Goal: Task Accomplishment & Management: Complete application form

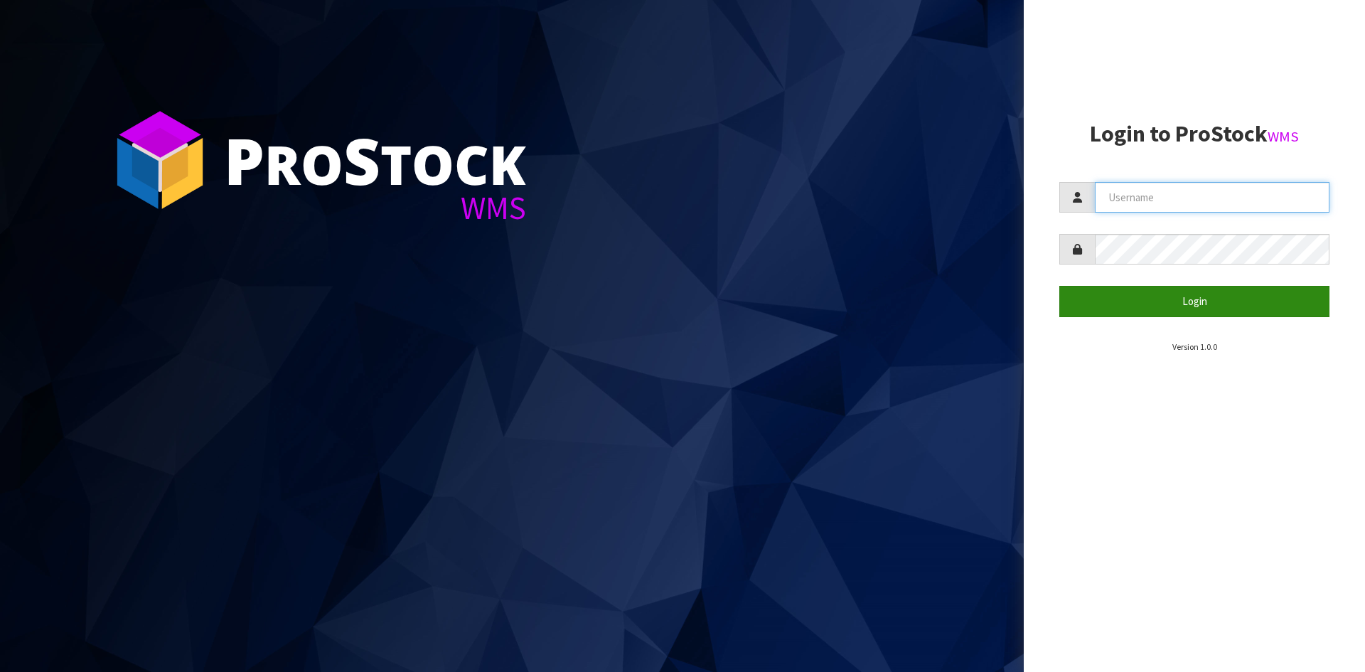
type input "YOURREFORMER"
drag, startPoint x: 1172, startPoint y: 303, endPoint x: 1120, endPoint y: 318, distance: 54.0
click at [1172, 303] on button "Login" at bounding box center [1194, 301] width 270 height 31
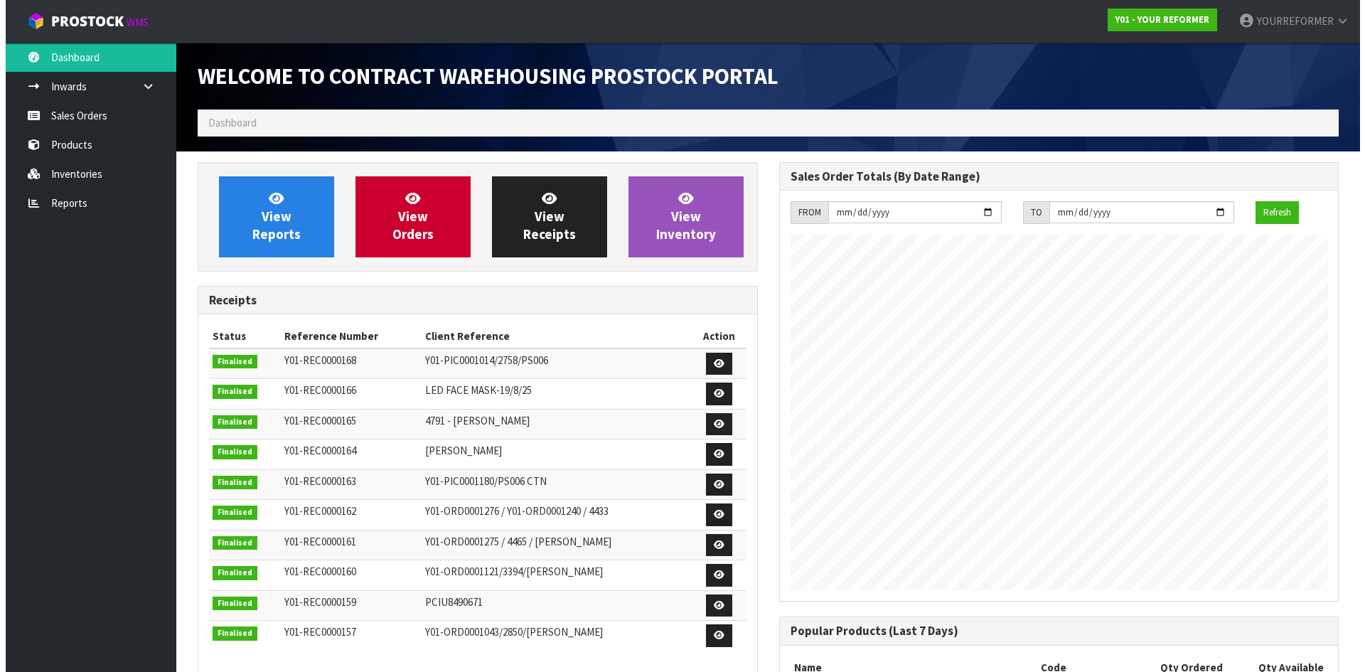
scroll to position [788, 581]
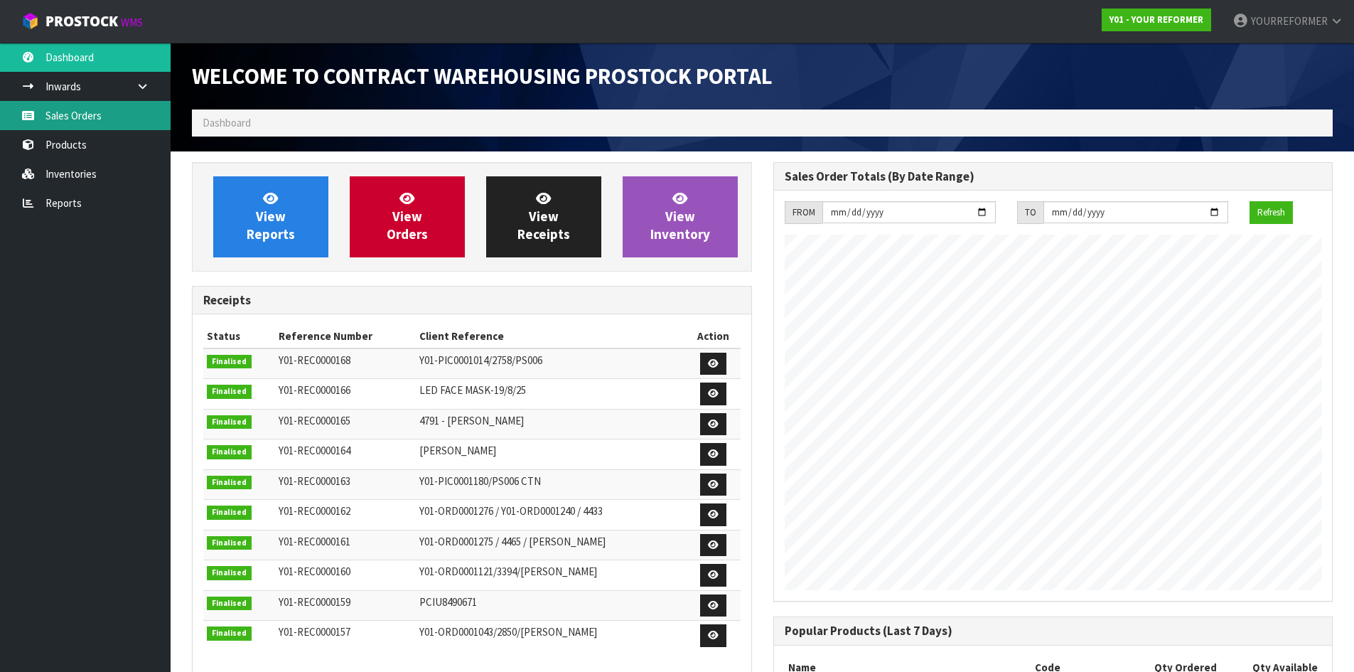
drag, startPoint x: 104, startPoint y: 115, endPoint x: 154, endPoint y: 114, distance: 50.5
click at [106, 115] on link "Sales Orders" at bounding box center [85, 115] width 171 height 29
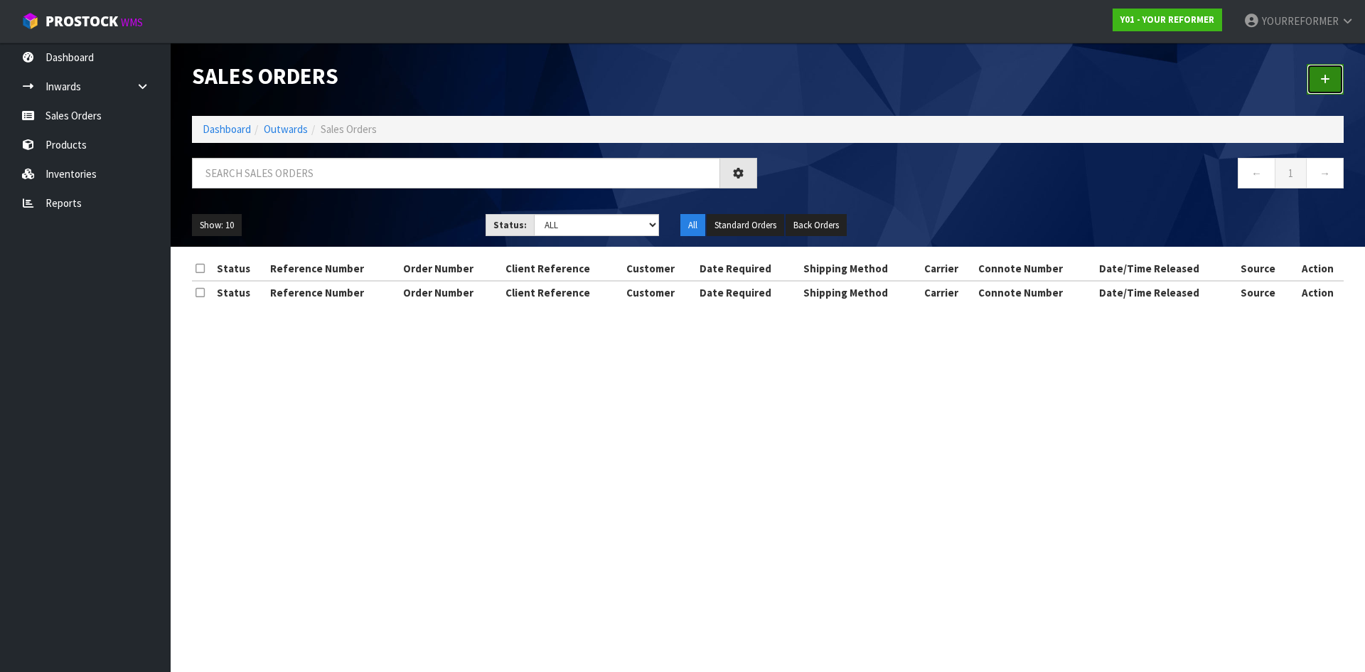
click at [1321, 80] on icon at bounding box center [1325, 79] width 10 height 11
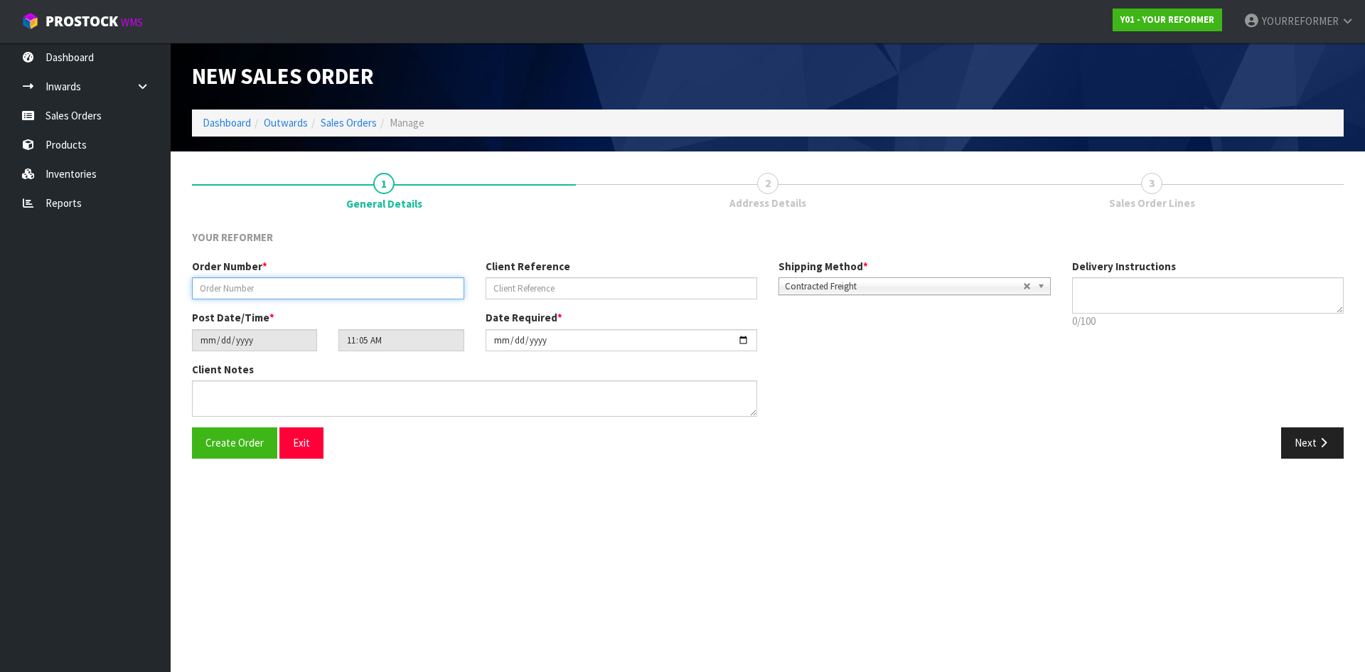
drag, startPoint x: 367, startPoint y: 298, endPoint x: 397, endPoint y: 296, distance: 29.9
click at [367, 298] on input "text" at bounding box center [328, 288] width 272 height 22
paste input "5110"
type input "5110"
click at [532, 286] on input "text" at bounding box center [621, 288] width 272 height 22
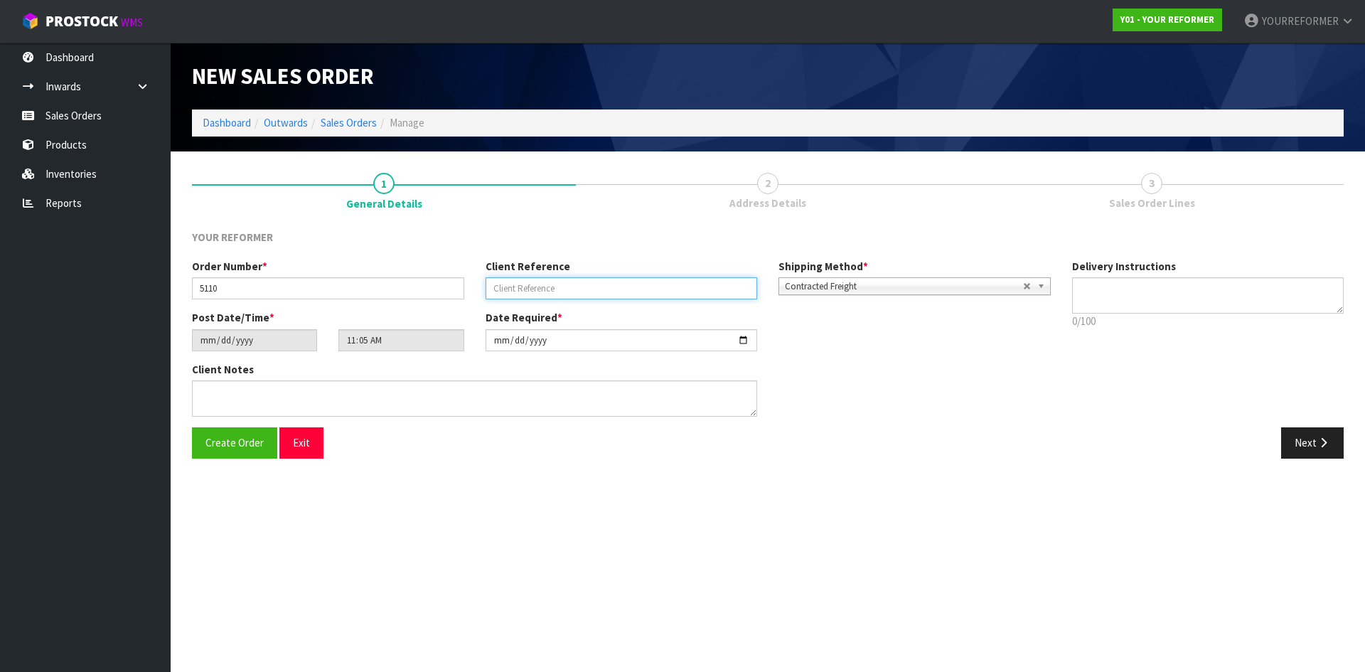
click at [589, 284] on input "text" at bounding box center [621, 288] width 272 height 22
paste input "[PERSON_NAME]"
type input "[PERSON_NAME]"
click at [1186, 301] on textarea at bounding box center [1208, 295] width 272 height 36
click at [1119, 291] on textarea at bounding box center [1208, 295] width 272 height 36
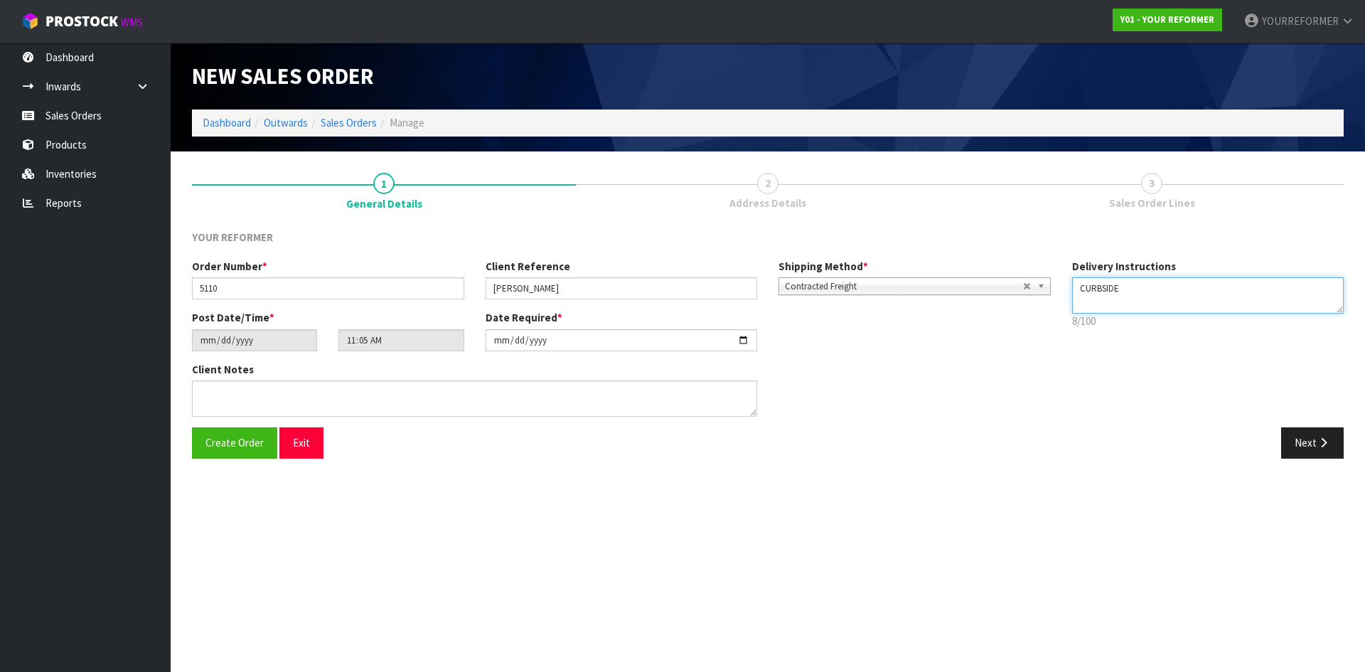
click at [1120, 303] on textarea at bounding box center [1208, 295] width 272 height 36
paste textarea "[PHONE_NUMBER]"
type textarea "CURBSIDE [PHONE_NUMBER]"
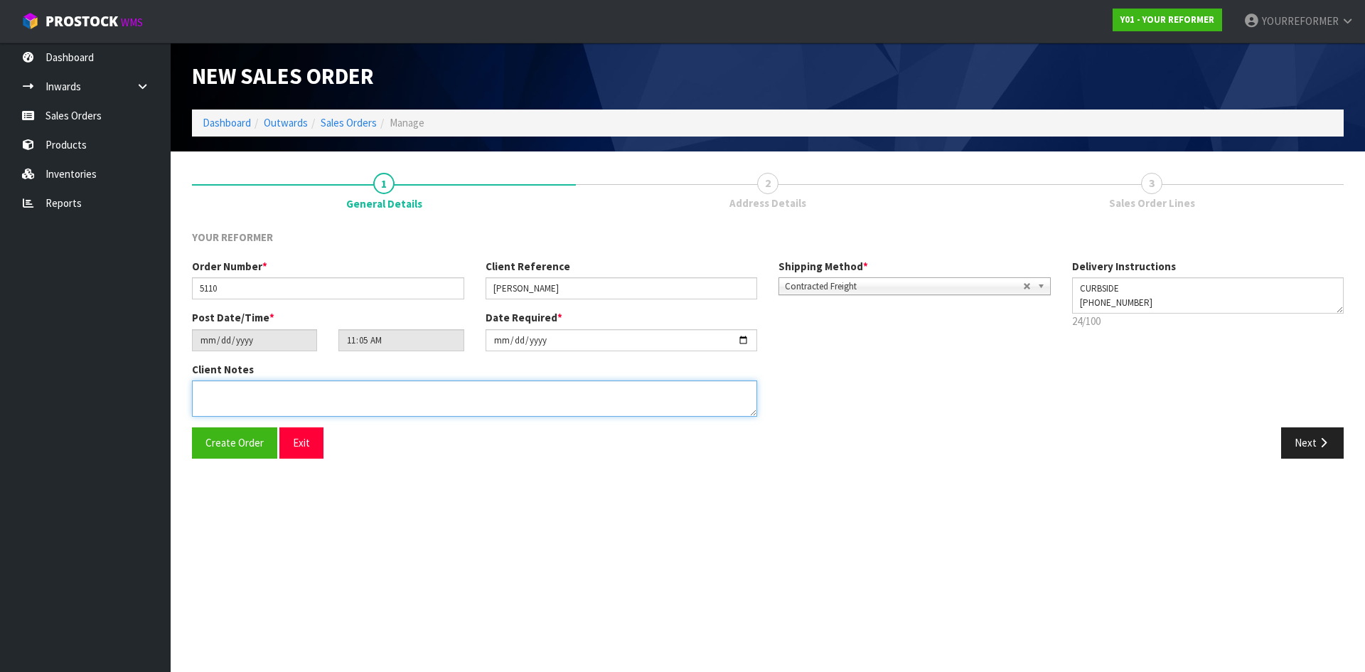
click at [479, 398] on textarea at bounding box center [474, 398] width 565 height 36
paste textarea "[PERSON_NAME] [STREET_ADDRESS][PERSON_NAME] SEED AND FIELD SERVICES CAN RAKAIA …"
type textarea "[PERSON_NAME] [STREET_ADDRESS][PERSON_NAME] SEED AND FIELD SERVICES CAN RAKAIA …"
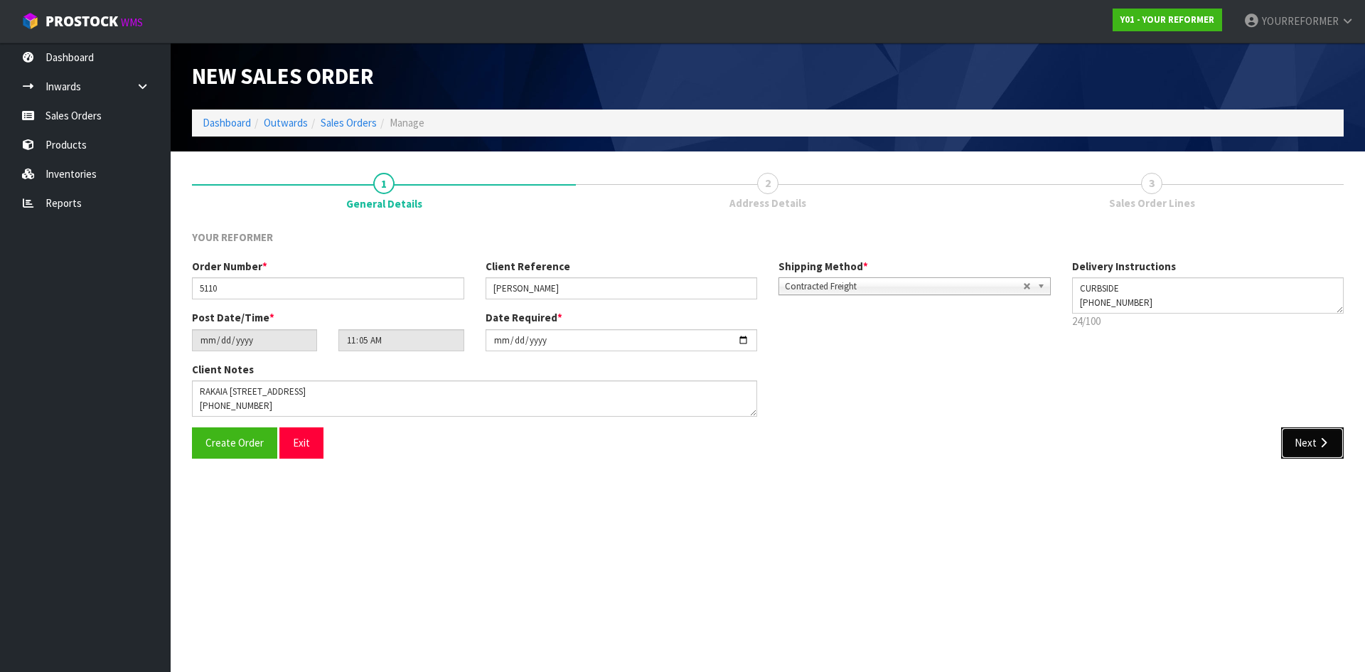
drag, startPoint x: 1316, startPoint y: 443, endPoint x: 829, endPoint y: 445, distance: 486.9
click at [1314, 444] on button "Next" at bounding box center [1312, 442] width 63 height 31
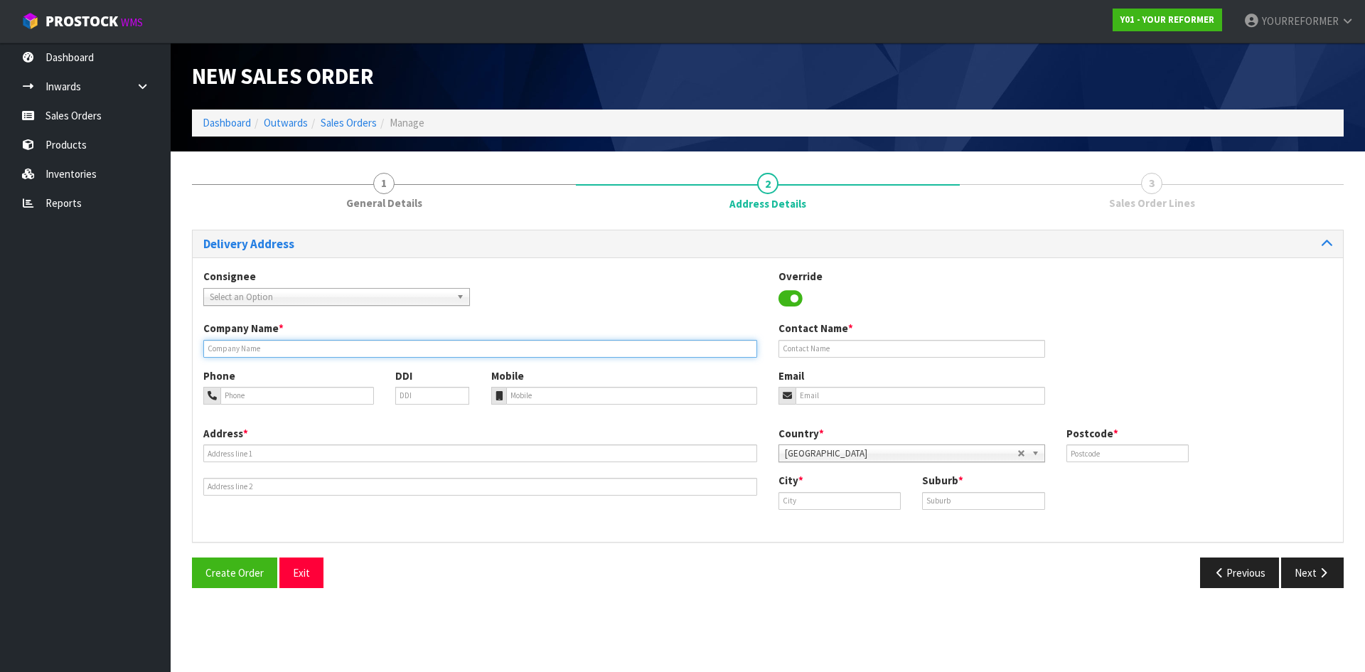
drag, startPoint x: 282, startPoint y: 350, endPoint x: 306, endPoint y: 357, distance: 25.2
click at [282, 350] on input "text" at bounding box center [480, 349] width 554 height 18
type input "CURBSIDE"
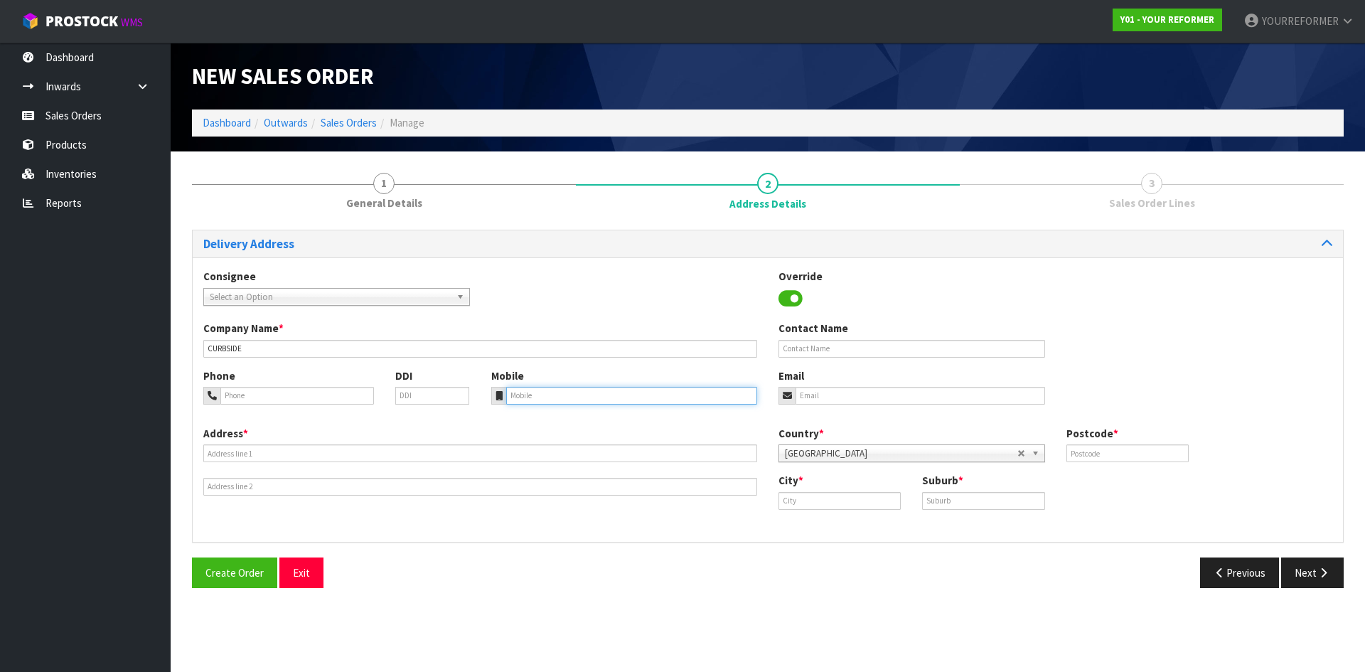
click at [580, 388] on input "tel" at bounding box center [632, 396] width 252 height 18
click at [539, 388] on input "tel" at bounding box center [632, 396] width 252 height 18
paste input "[PHONE_NUMBER]"
type input "[PHONE_NUMBER]"
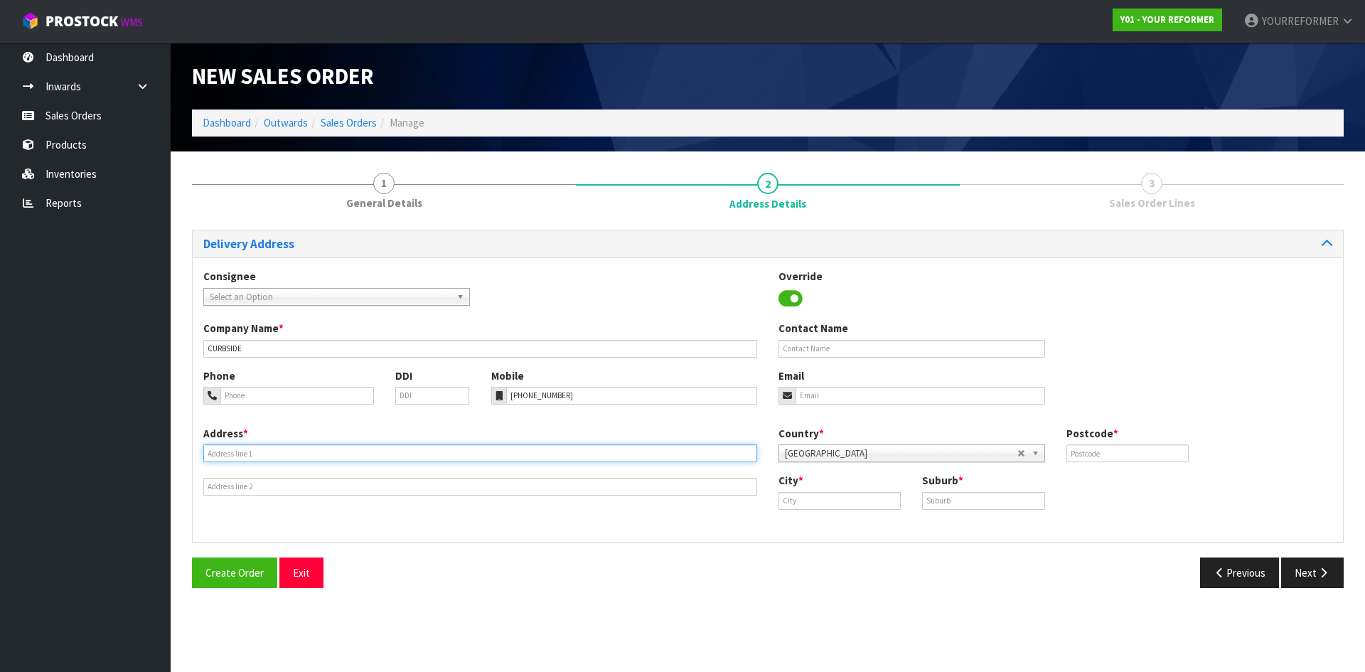
click at [255, 458] on input "text" at bounding box center [480, 453] width 554 height 18
click at [346, 449] on input "text" at bounding box center [480, 453] width 554 height 18
paste input "[STREET_ADDRESS][PERSON_NAME] SEED AND FIELD SERVICES CAN RAKAIA [STREET_ADDRES…"
type input "[STREET_ADDRESS][PERSON_NAME] SEED AND FIELD SERVICES CAN RAKAIA [STREET_ADDRES…"
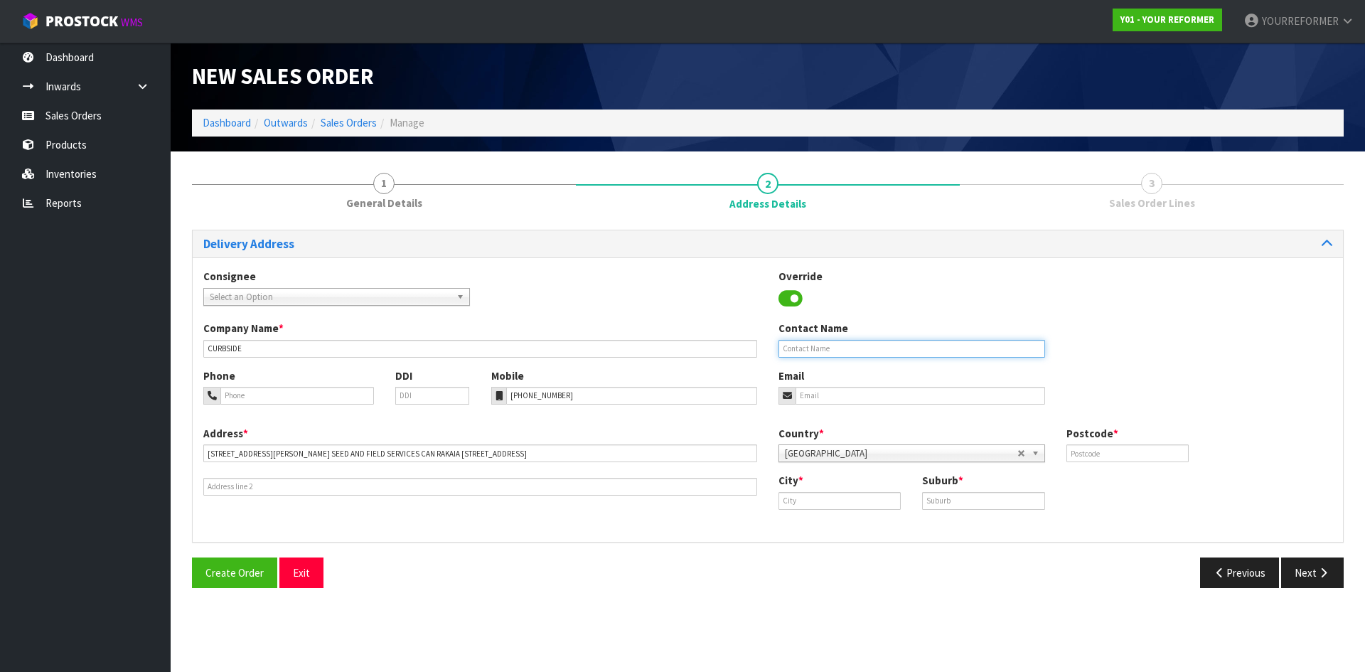
drag, startPoint x: 938, startPoint y: 342, endPoint x: 927, endPoint y: 350, distance: 14.2
click at [935, 344] on input "text" at bounding box center [911, 349] width 267 height 18
paste input "[PERSON_NAME]"
type input "[PERSON_NAME]"
drag, startPoint x: 827, startPoint y: 400, endPoint x: 28, endPoint y: 379, distance: 799.9
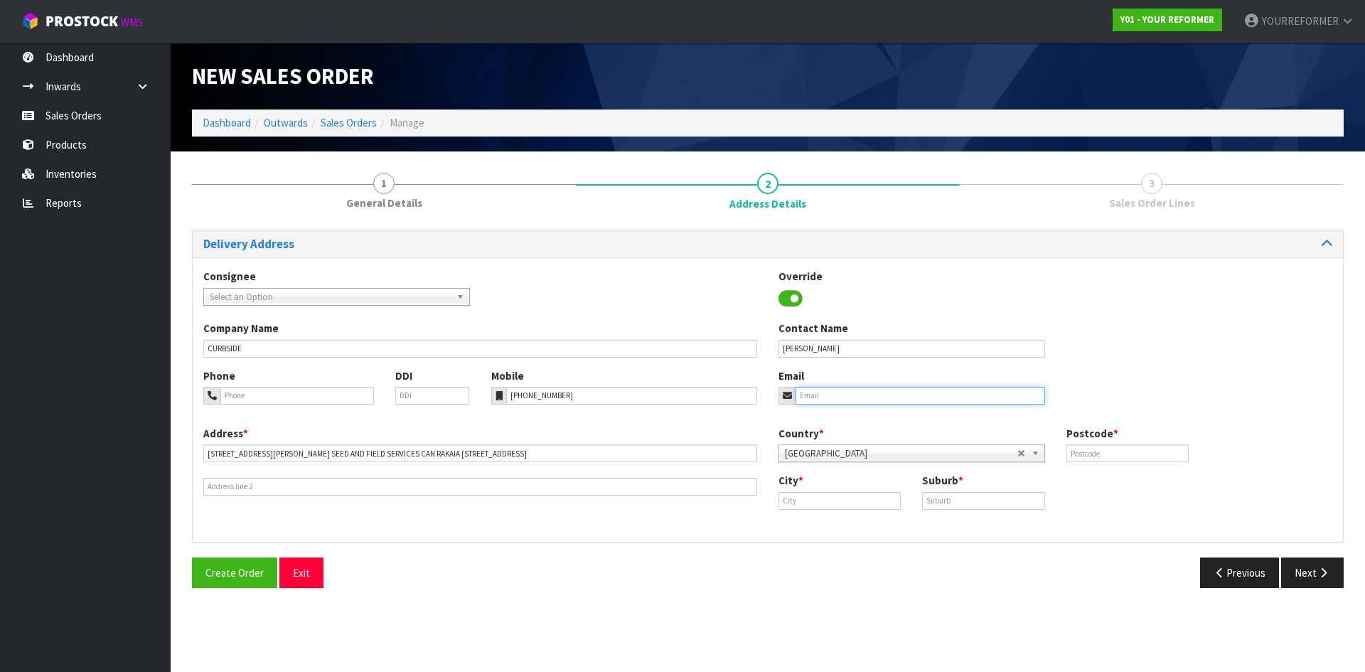
click at [827, 400] on input "email" at bounding box center [919, 396] width 249 height 18
drag, startPoint x: 877, startPoint y: 400, endPoint x: 886, endPoint y: 400, distance: 9.2
click at [877, 400] on input "email" at bounding box center [919, 396] width 249 height 18
paste input "[EMAIL_ADDRESS][DOMAIN_NAME]"
type input "[EMAIL_ADDRESS][DOMAIN_NAME]"
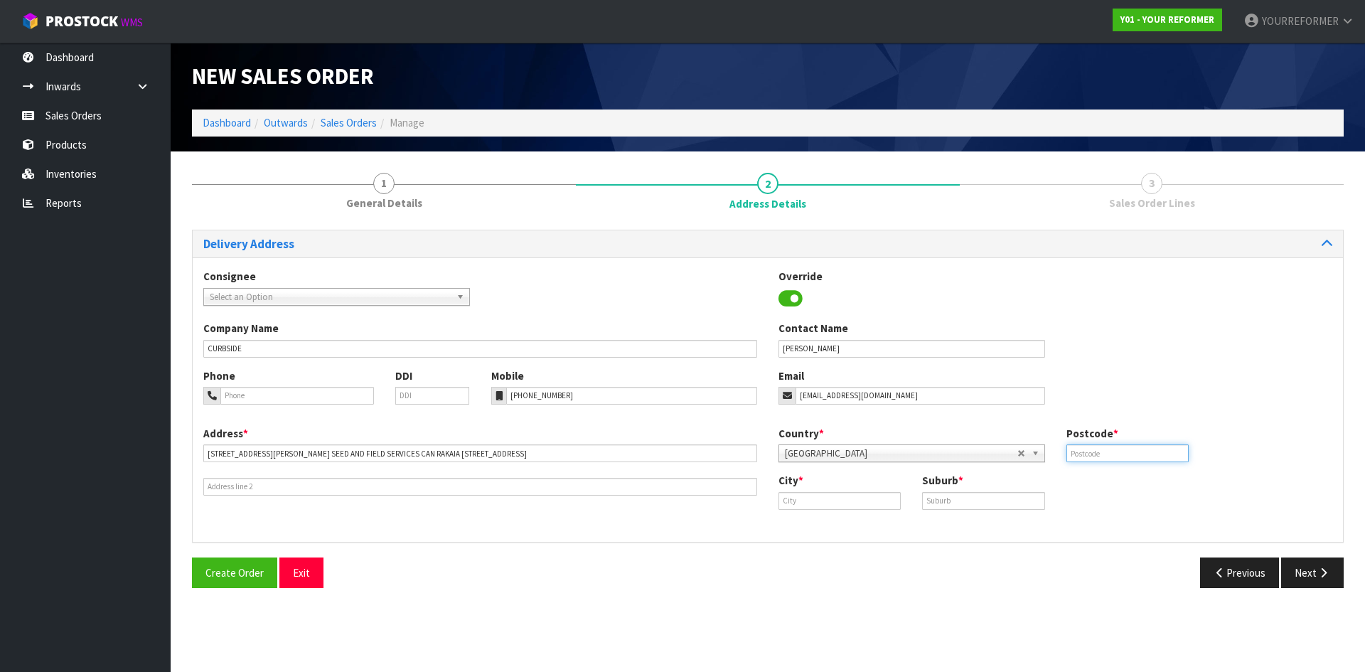
click at [1137, 451] on input "text" at bounding box center [1127, 453] width 122 height 18
type input "7710"
click at [862, 498] on input "text" at bounding box center [839, 501] width 122 height 18
paste input "Rakaia"
type input "Rakaia"
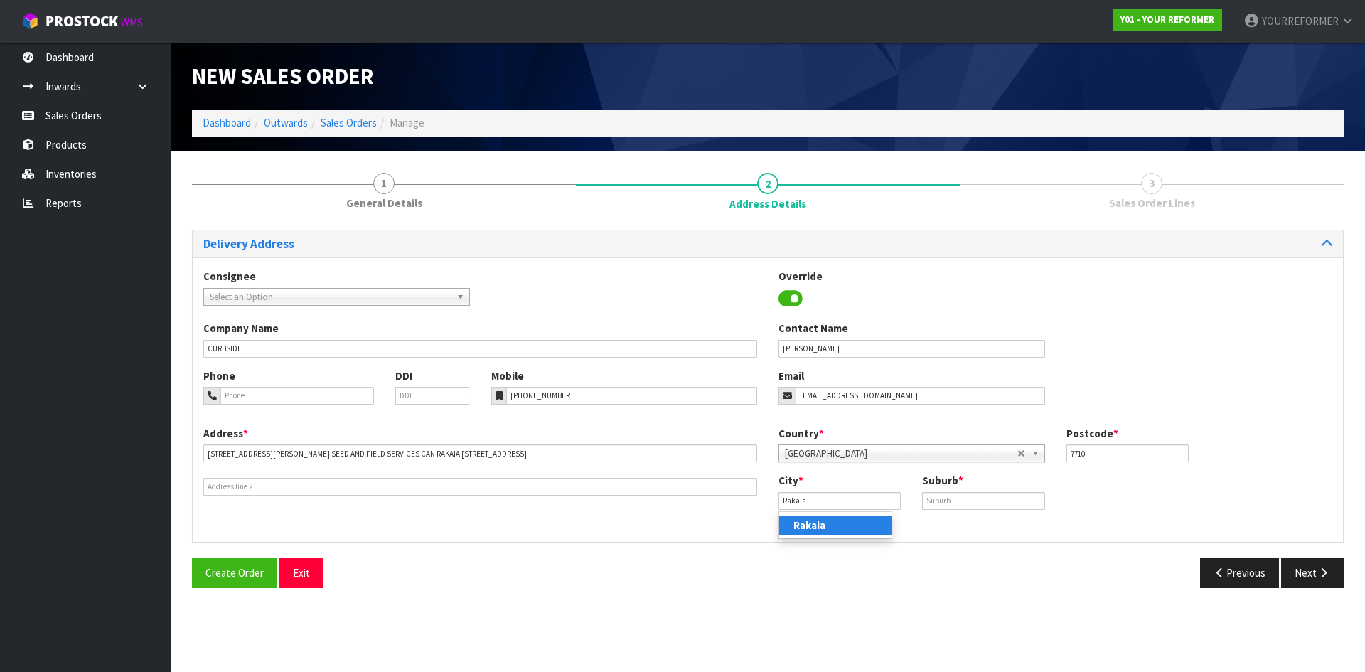
click at [837, 527] on link "Rakaia" at bounding box center [835, 524] width 112 height 19
click at [985, 503] on input "text" at bounding box center [983, 501] width 122 height 18
paste input "CAN"
type input "CAN"
drag, startPoint x: 1313, startPoint y: 571, endPoint x: 654, endPoint y: 481, distance: 665.0
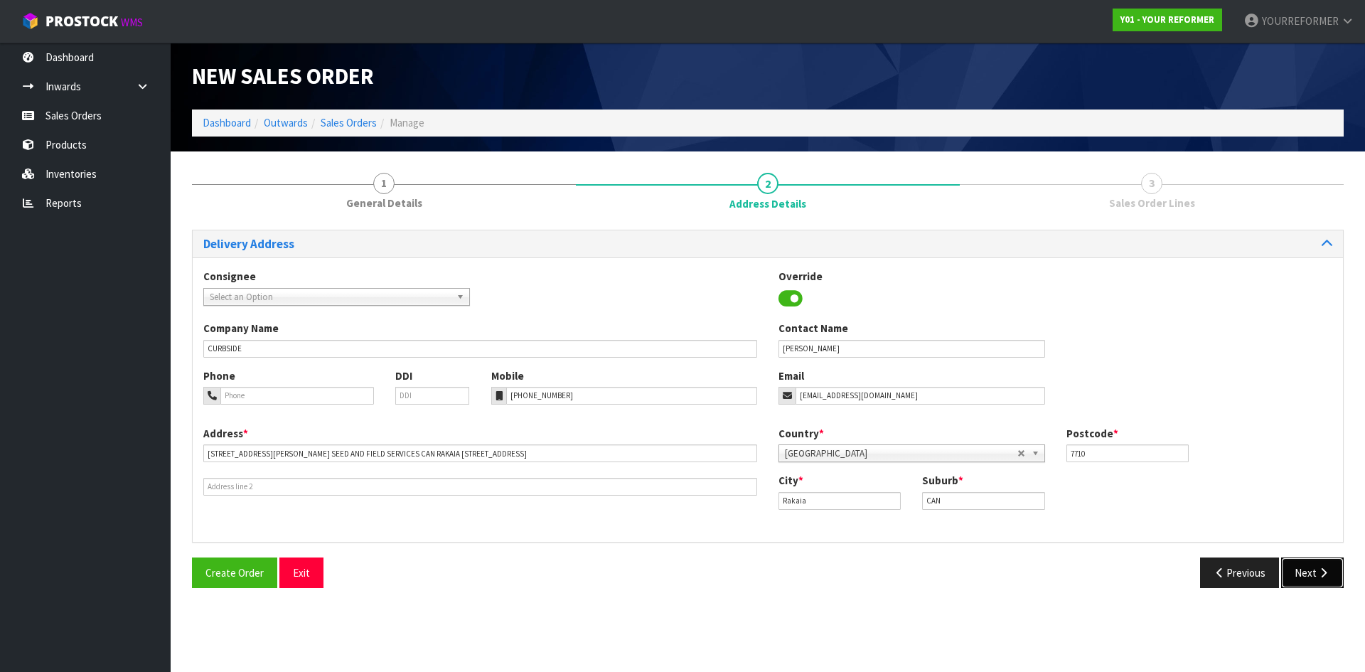
click at [1306, 570] on button "Next" at bounding box center [1312, 572] width 63 height 31
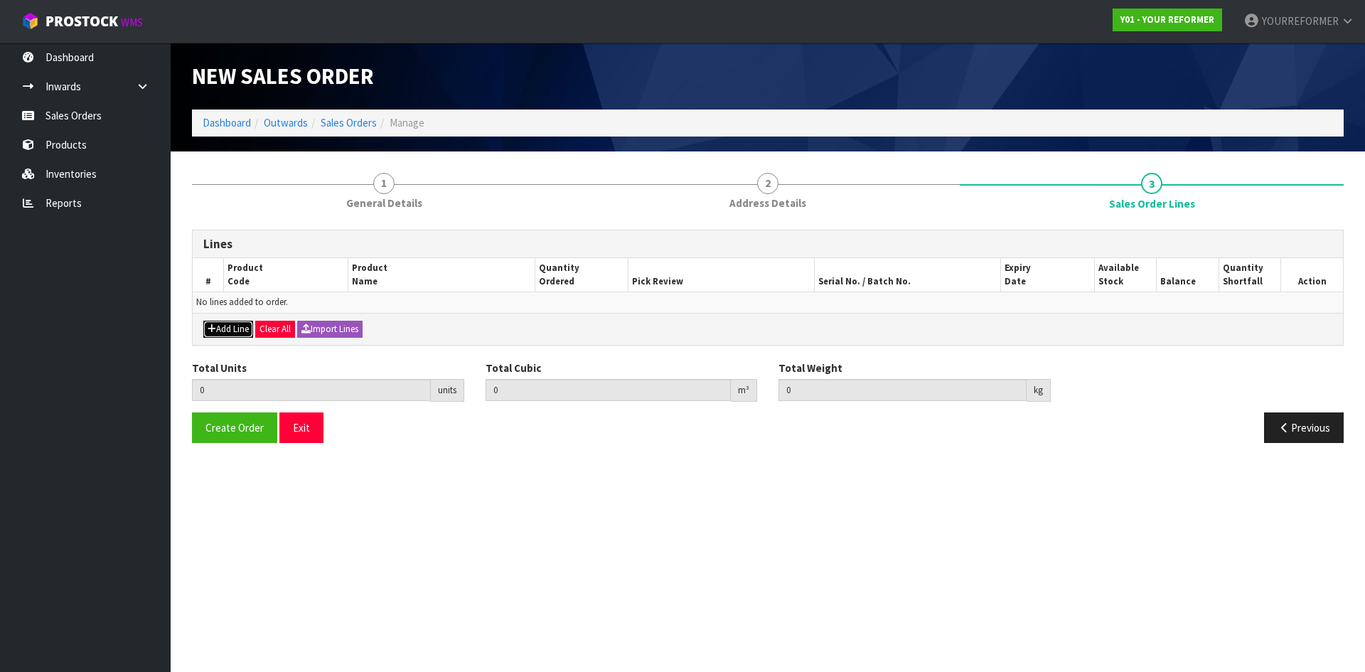
click at [215, 322] on button "Add Line" at bounding box center [228, 329] width 50 height 17
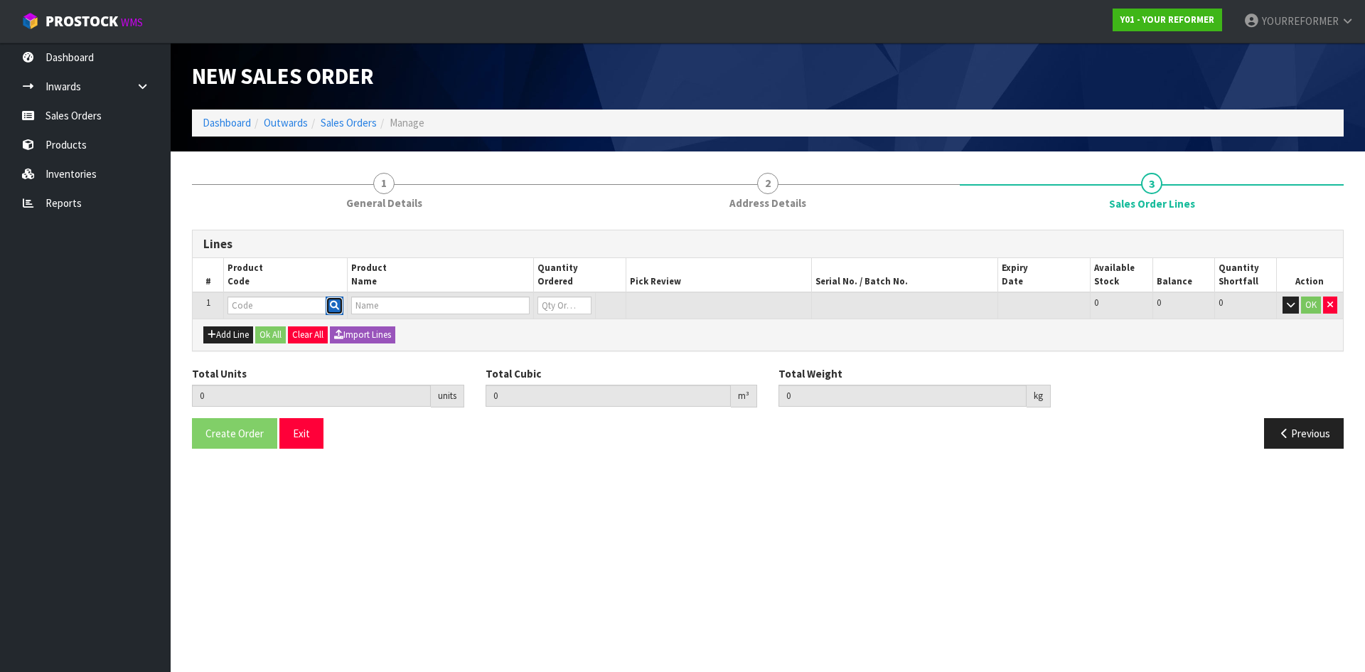
click at [337, 306] on icon "button" at bounding box center [334, 305] width 9 height 9
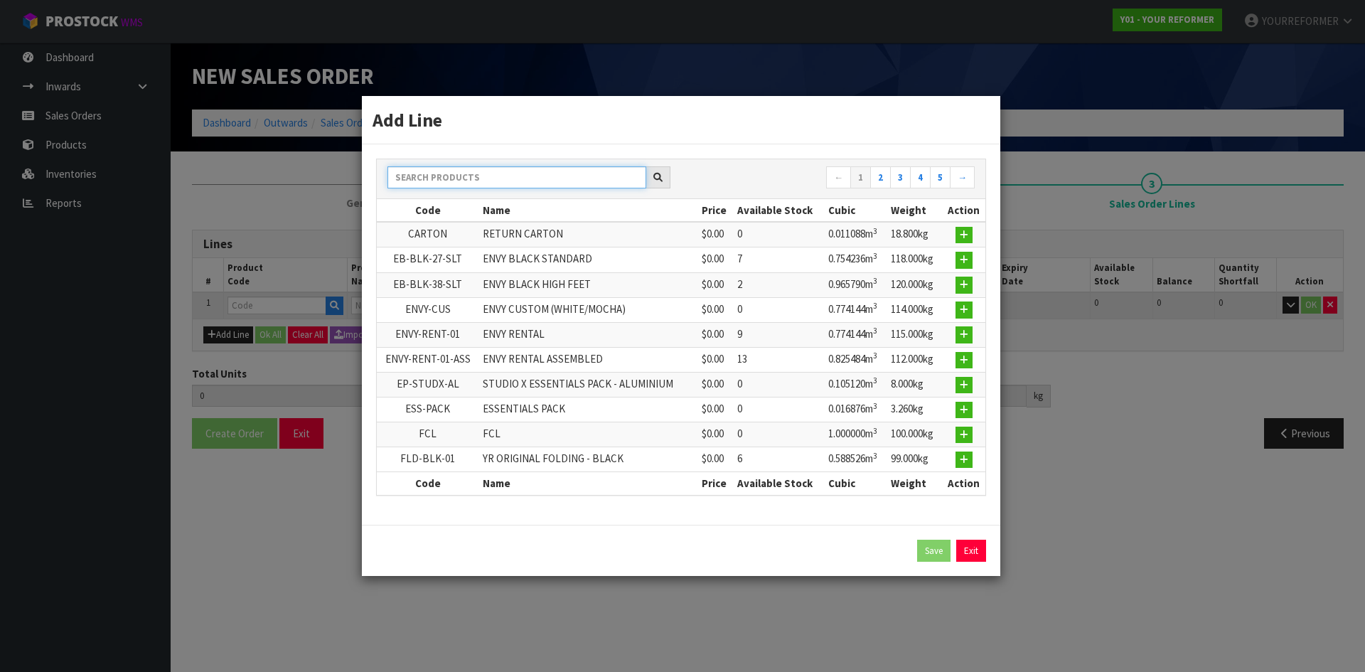
click at [453, 169] on input "text" at bounding box center [516, 177] width 259 height 22
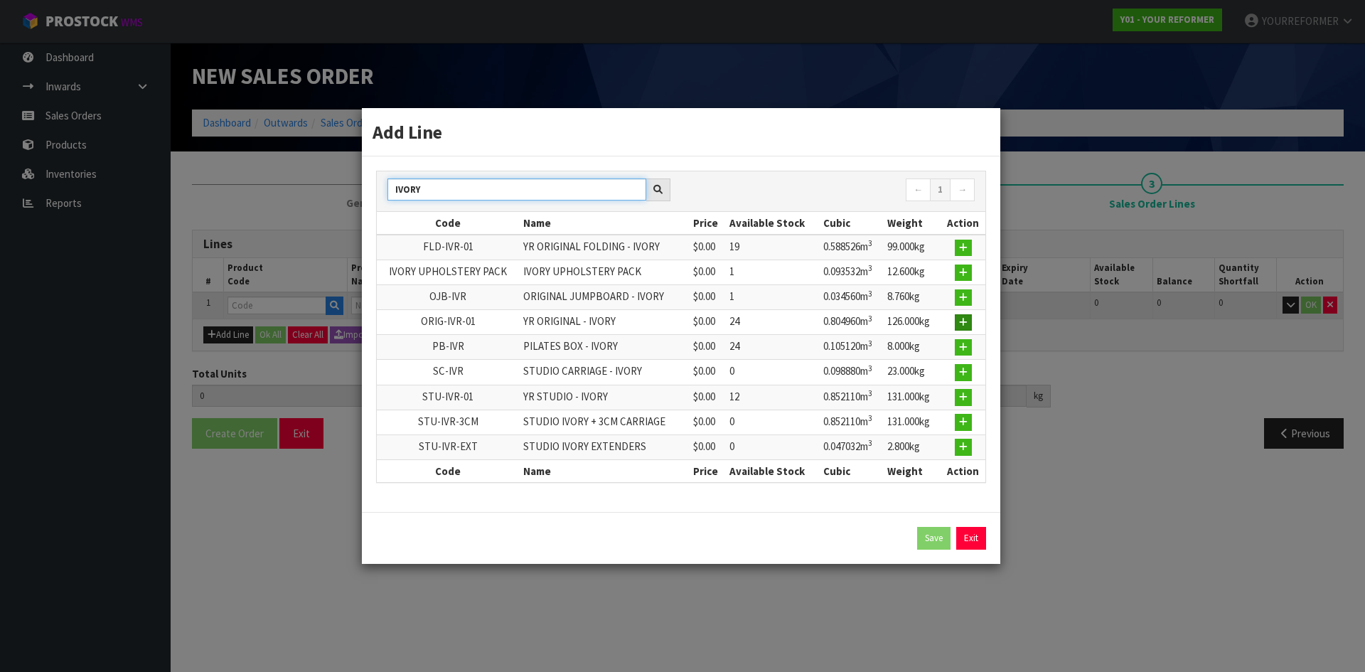
type input "IVORY"
drag, startPoint x: 965, startPoint y: 326, endPoint x: 656, endPoint y: 352, distance: 309.6
click at [965, 326] on icon "button" at bounding box center [963, 322] width 9 height 9
type input "0.000000"
type input "0.000"
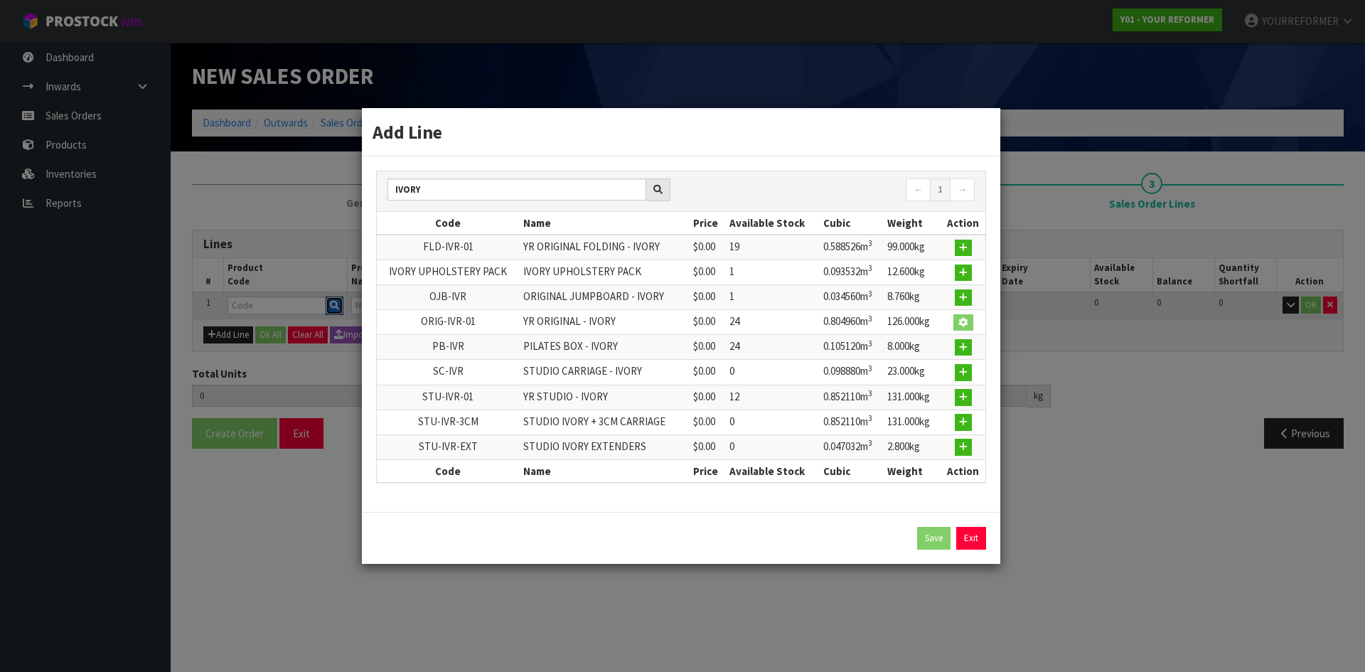
type input "ORIG-IVR-01"
type input "YR ORIGINAL - IVORY"
type input "0"
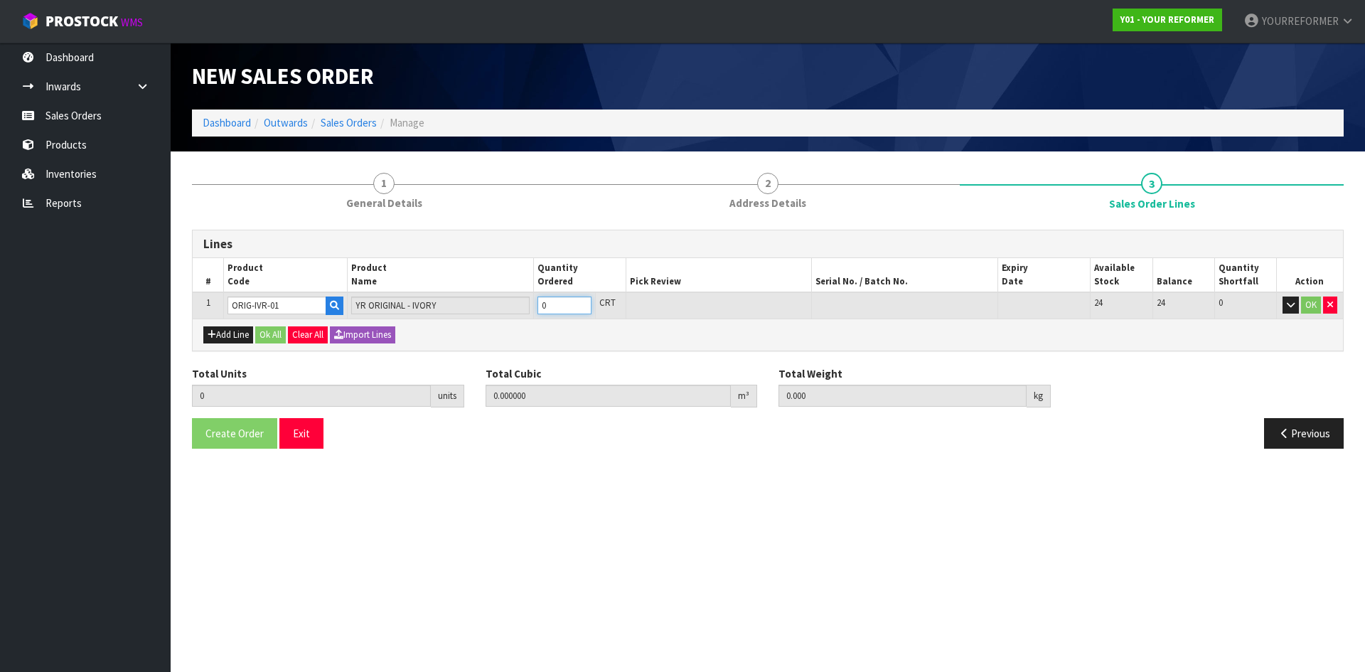
type input "1"
type input "0.80496"
type input "126"
drag, startPoint x: 580, startPoint y: 301, endPoint x: 429, endPoint y: 328, distance: 153.8
type input "1"
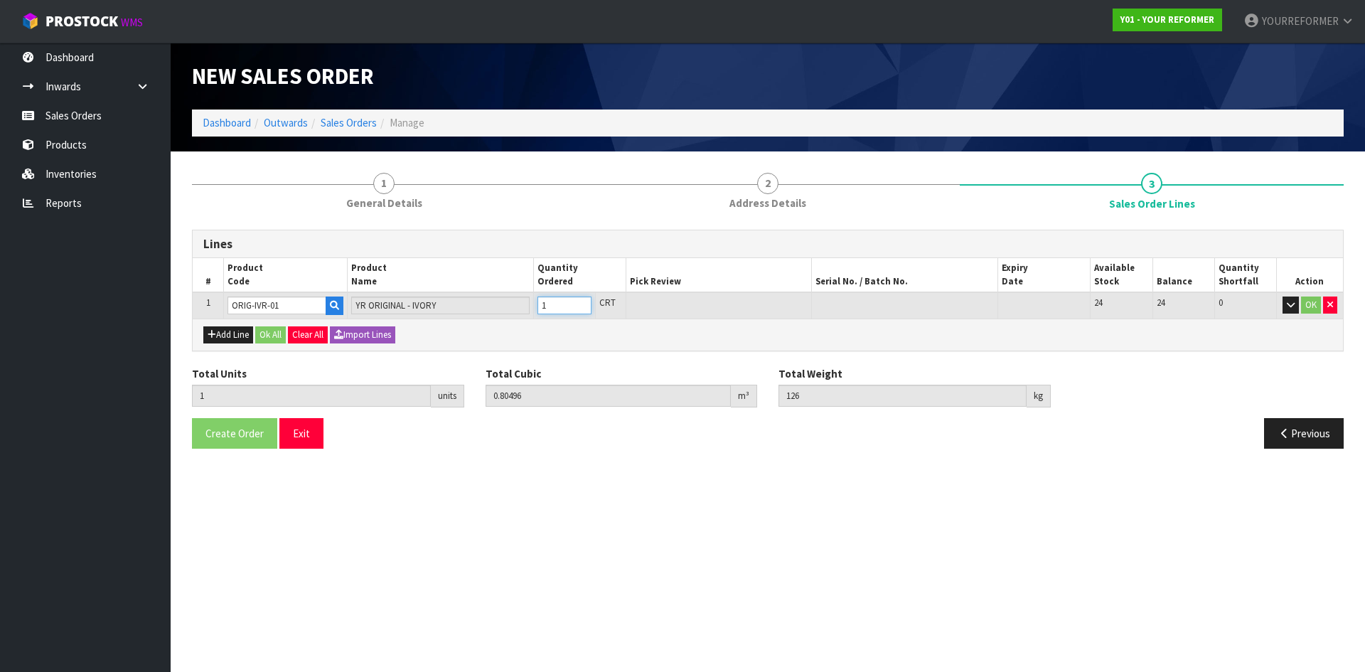
click at [579, 301] on input "1" at bounding box center [564, 305] width 54 height 18
click at [217, 337] on button "Add Line" at bounding box center [228, 334] width 50 height 17
type input "0"
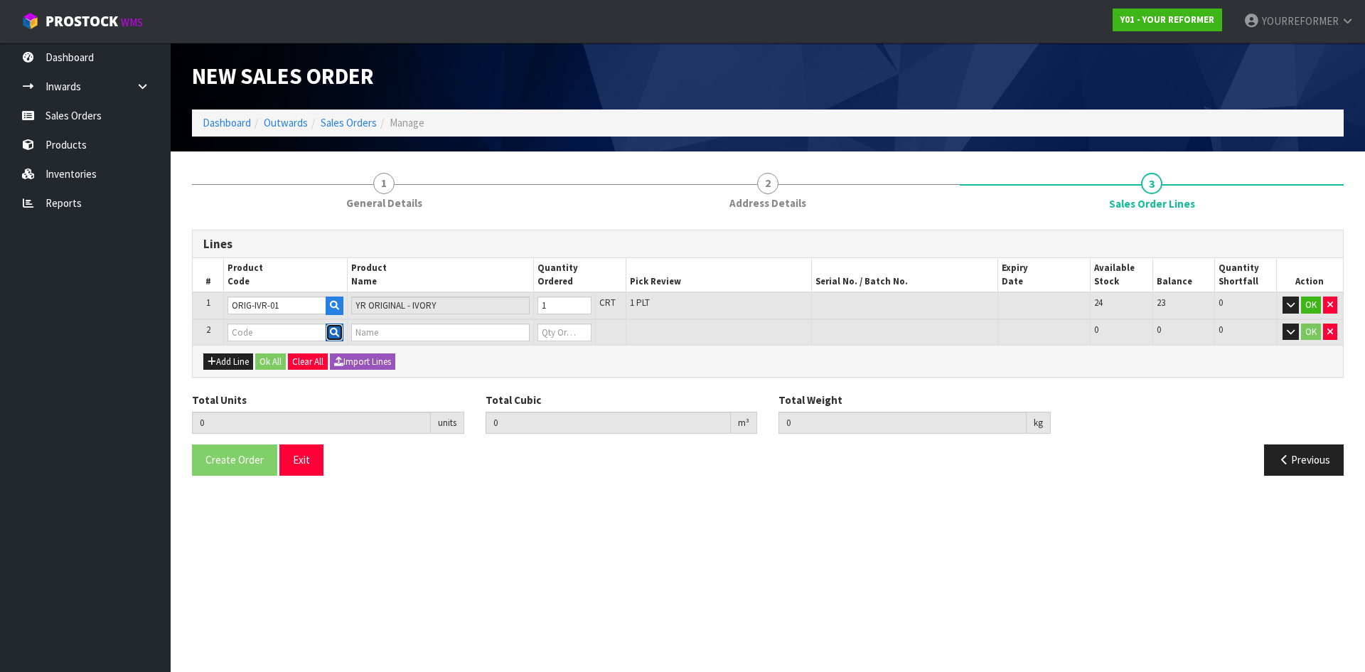
click at [338, 328] on icon "button" at bounding box center [334, 332] width 9 height 9
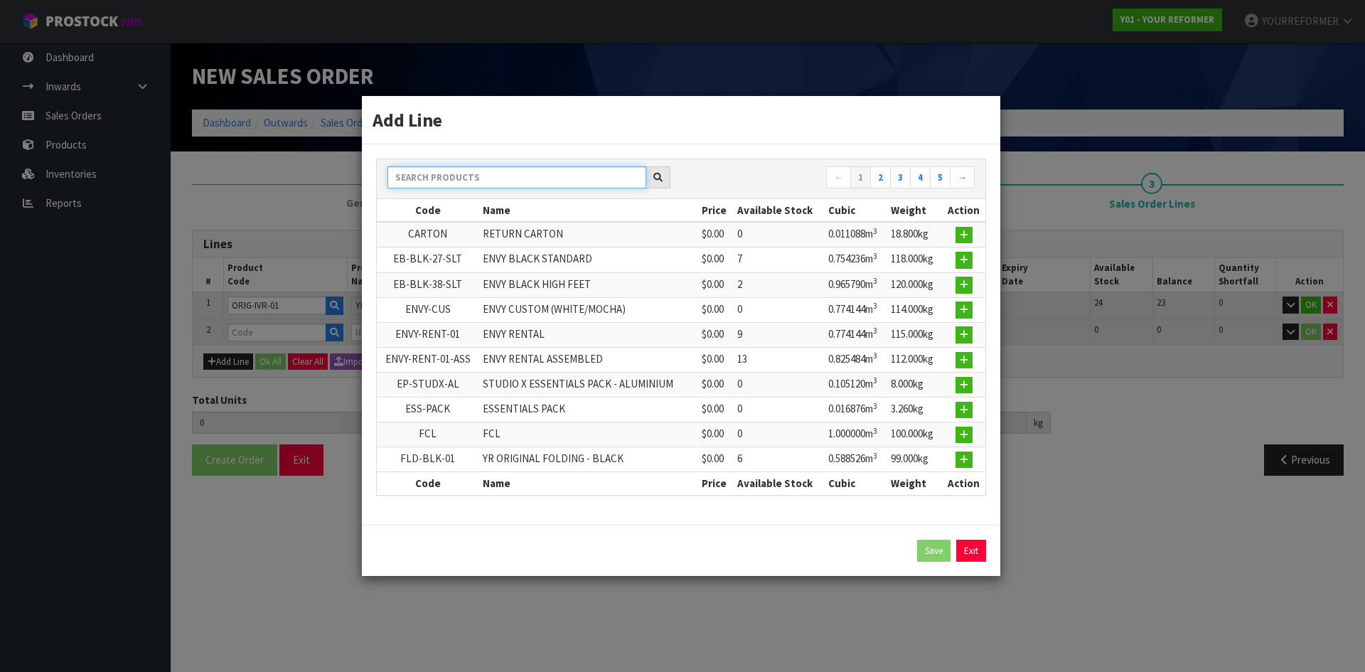
click at [472, 186] on input "text" at bounding box center [516, 177] width 259 height 22
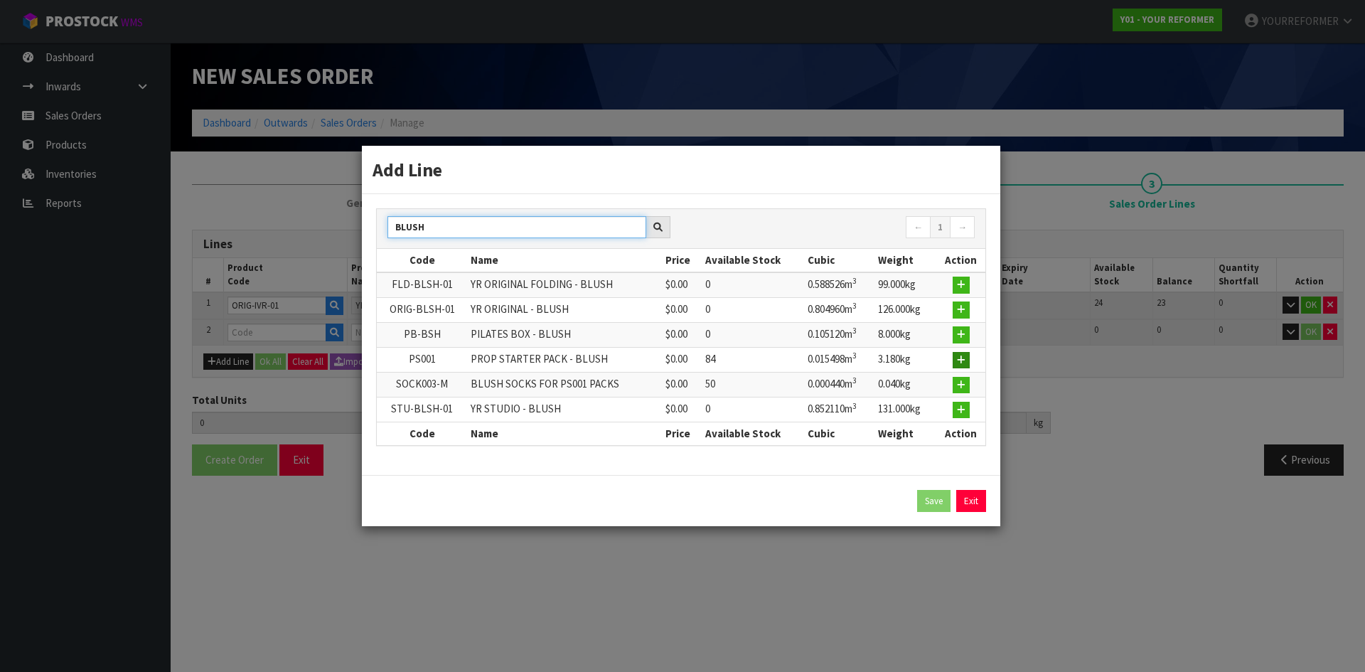
type input "BLUSH"
drag, startPoint x: 957, startPoint y: 360, endPoint x: 829, endPoint y: 380, distance: 129.6
click at [957, 359] on button "button" at bounding box center [960, 360] width 17 height 17
type input "1"
type input "0.80496"
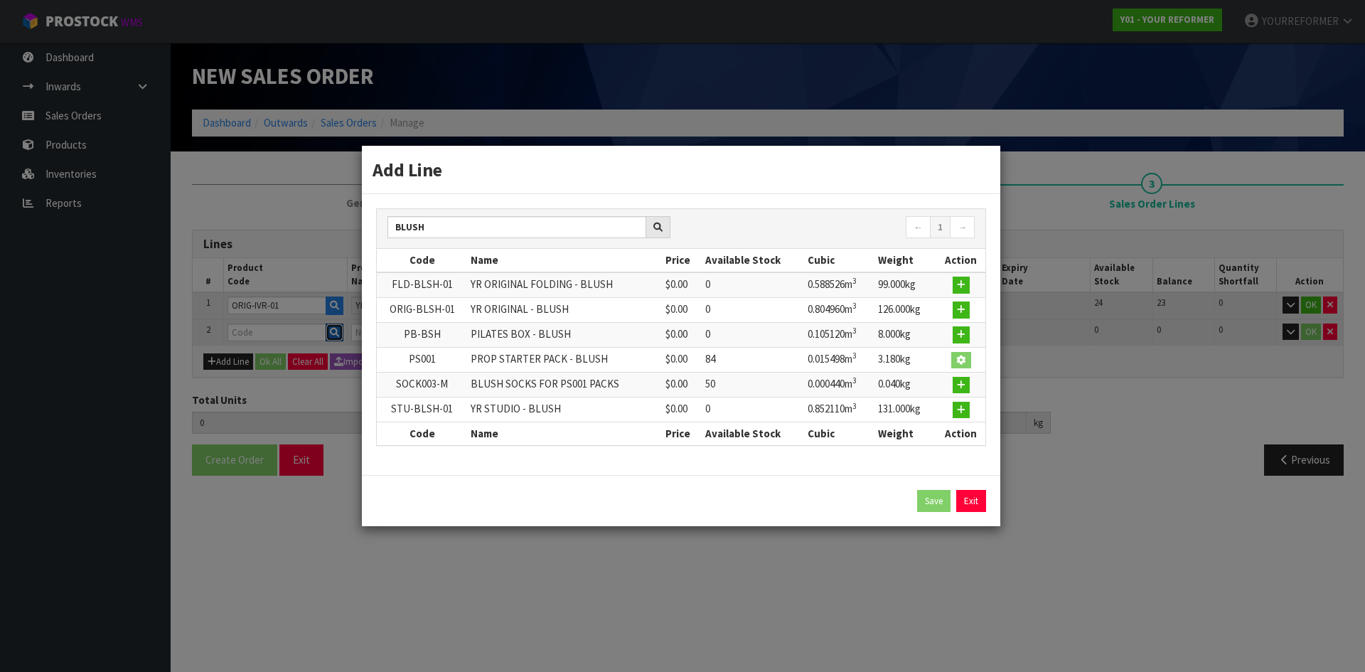
type input "126"
type input "PS001"
type input "PROP STARTER PACK - BLUSH"
type input "0"
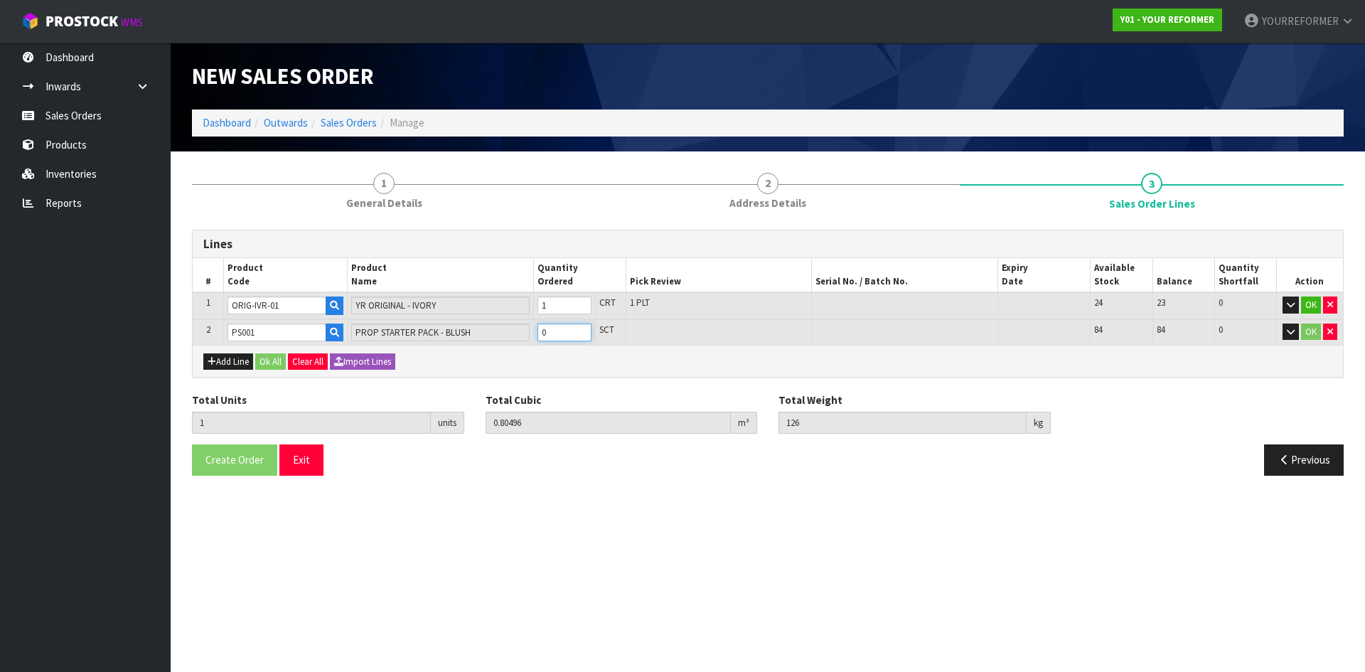
type input "2"
type input "0.820458"
type input "129.18"
type input "1"
click at [580, 330] on input "1" at bounding box center [564, 332] width 54 height 18
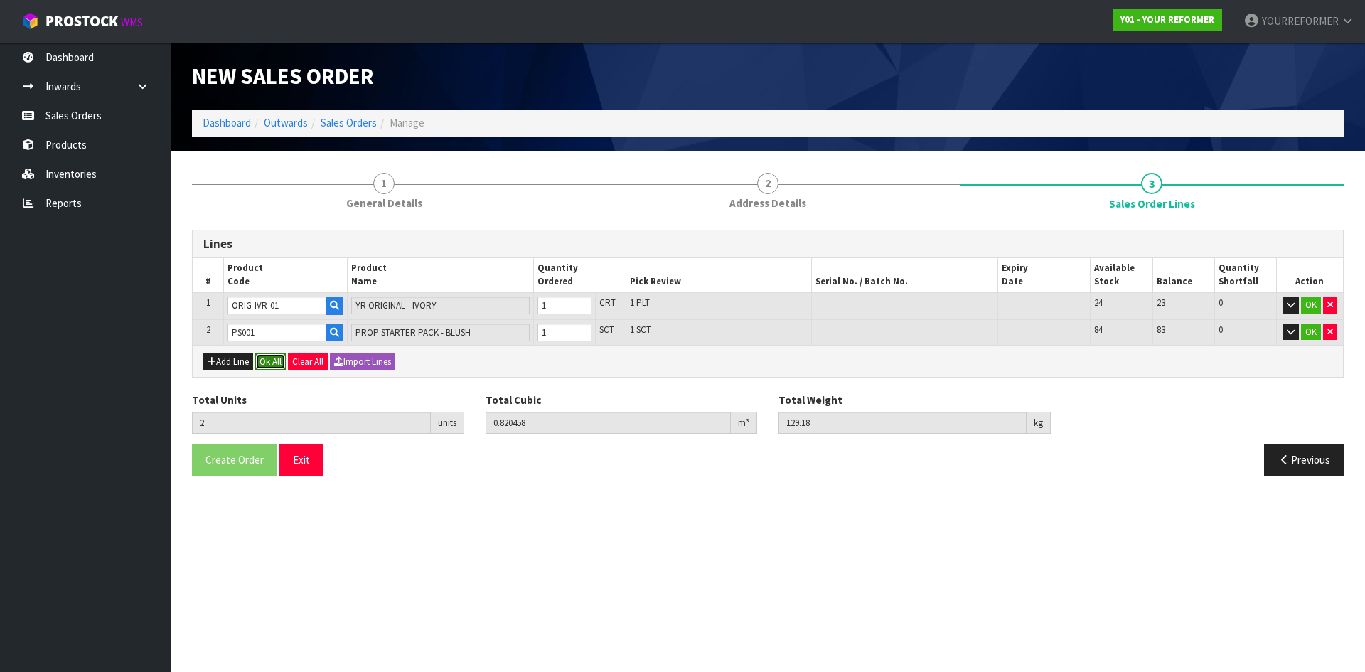
click at [281, 365] on button "Ok All" at bounding box center [270, 361] width 31 height 17
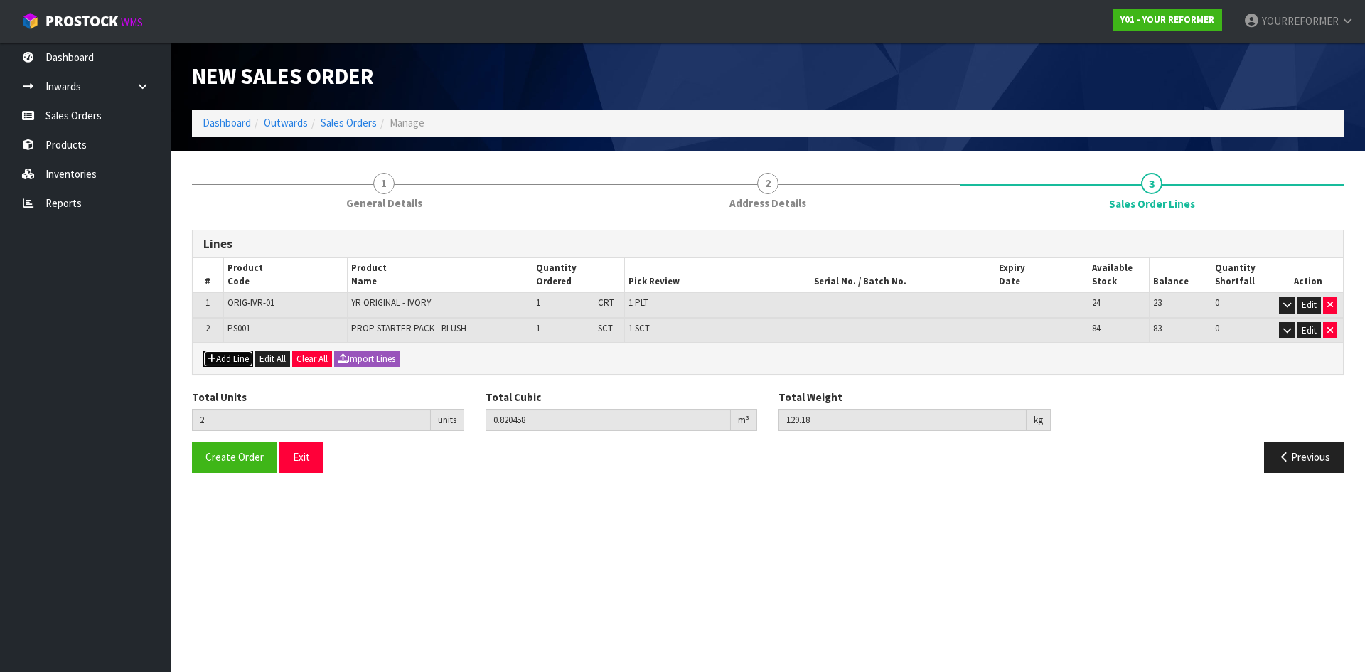
click at [233, 358] on button "Add Line" at bounding box center [228, 358] width 50 height 17
type input "0"
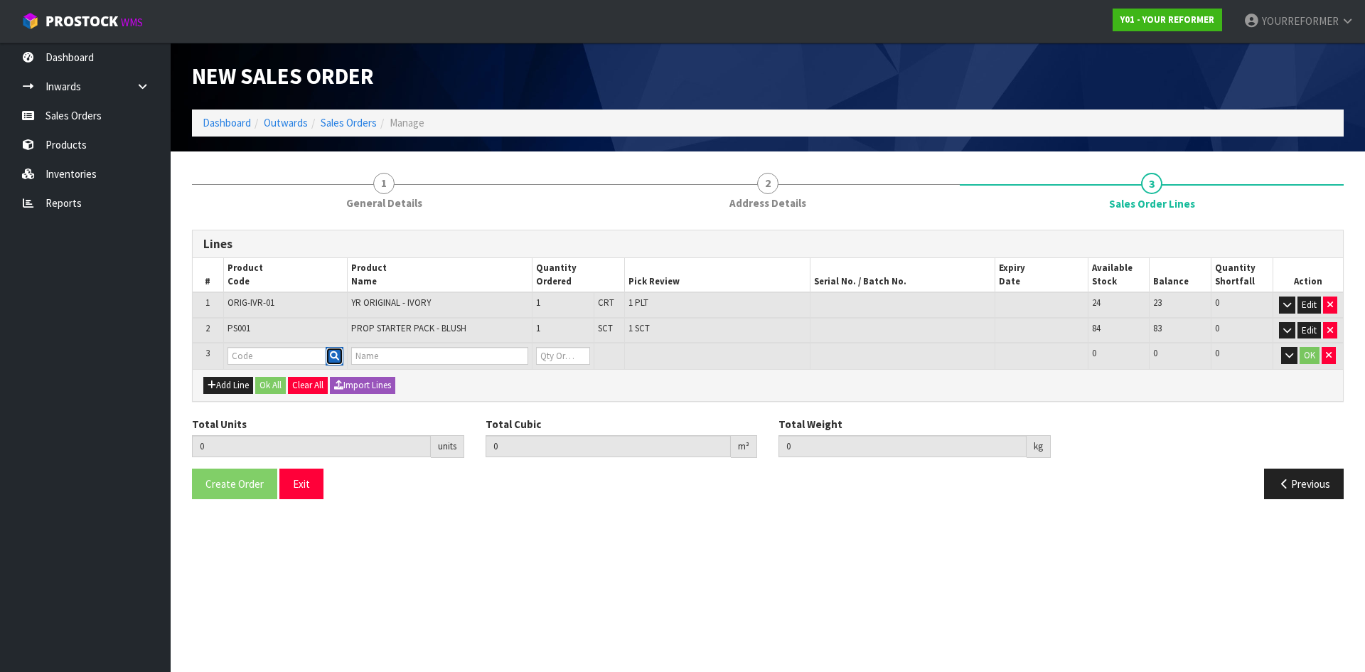
click at [333, 365] on button "button" at bounding box center [335, 356] width 18 height 18
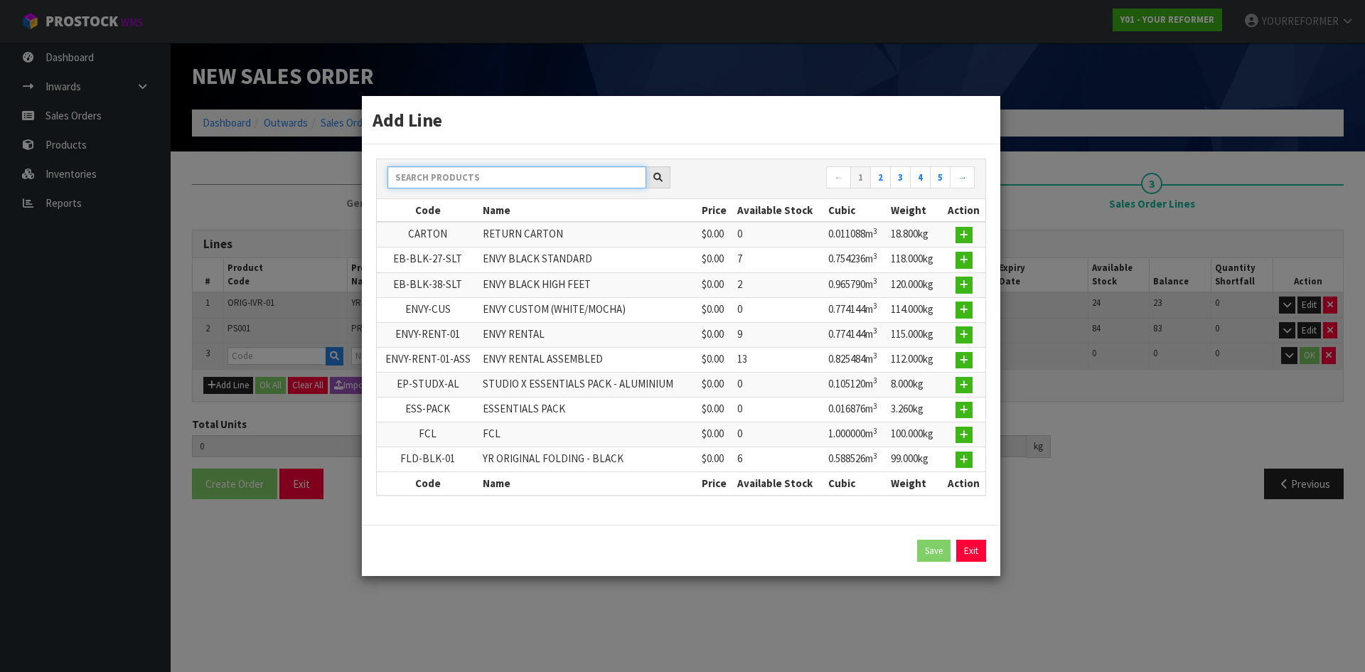
click at [537, 175] on input "text" at bounding box center [516, 177] width 259 height 22
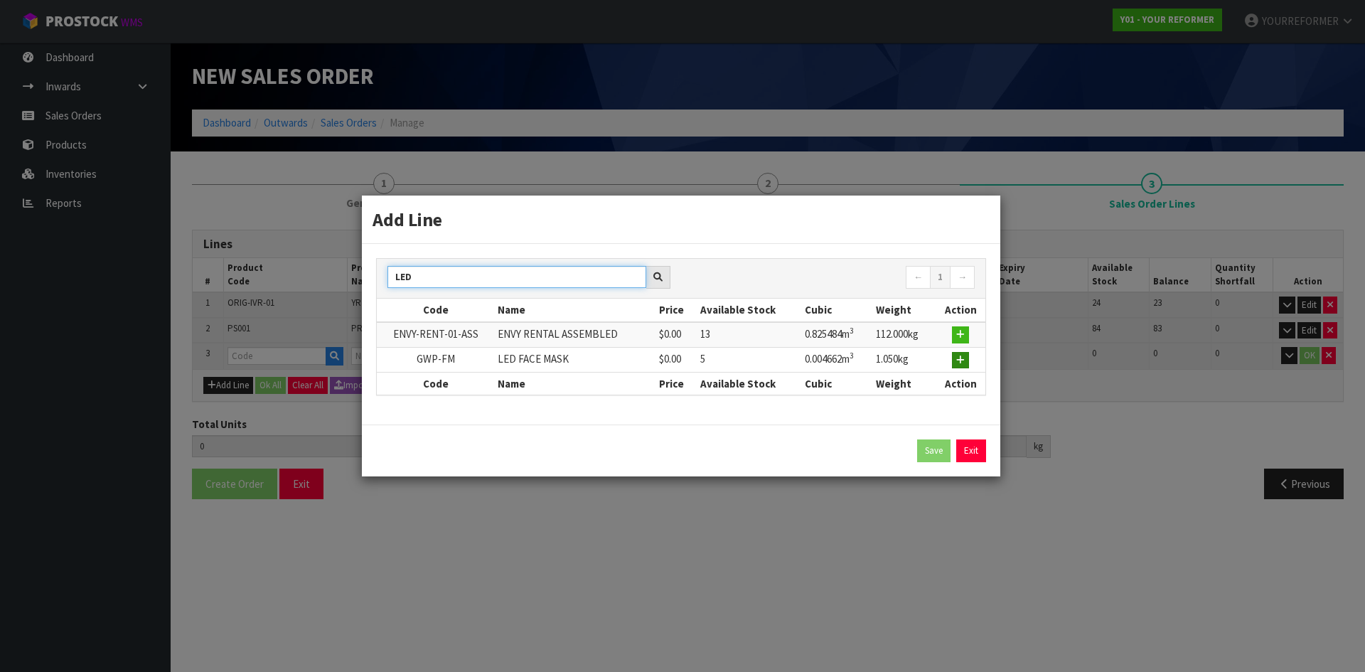
type input "LED"
click at [965, 357] on icon "button" at bounding box center [960, 359] width 9 height 9
type input "2"
type input "0.820458"
type input "129.18"
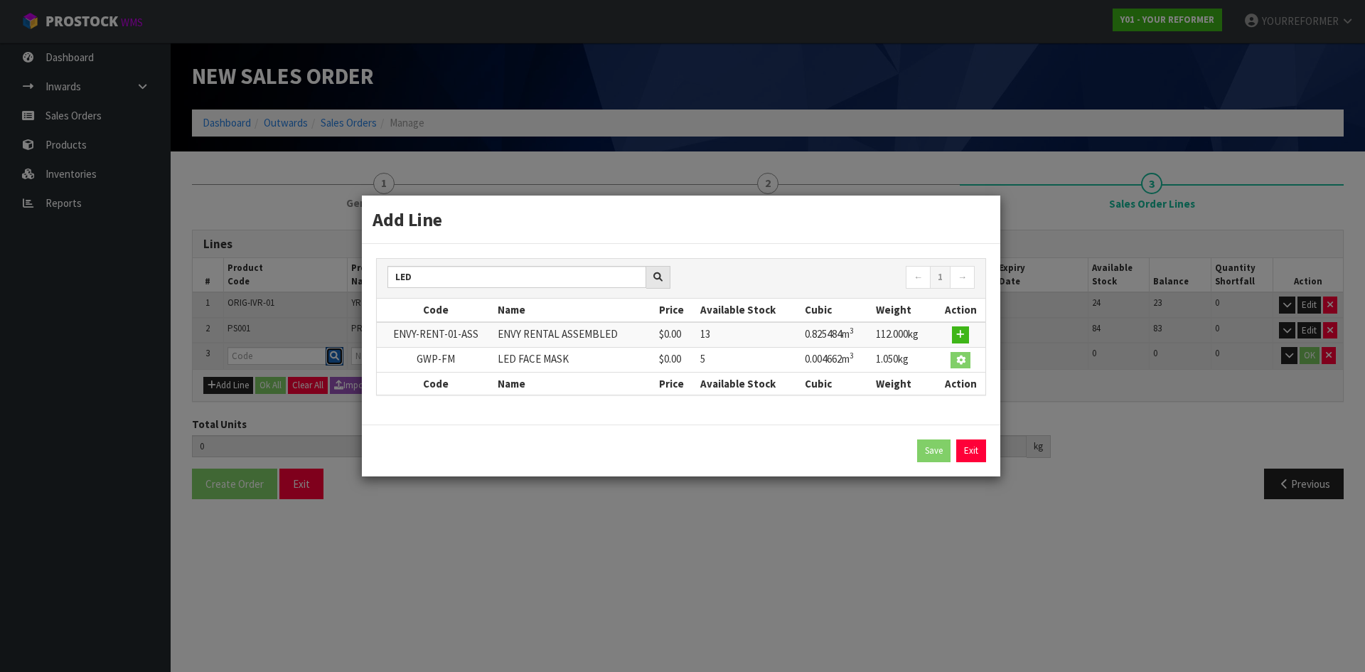
type input "GWP-FM"
type input "LED FACE MASK"
type input "0"
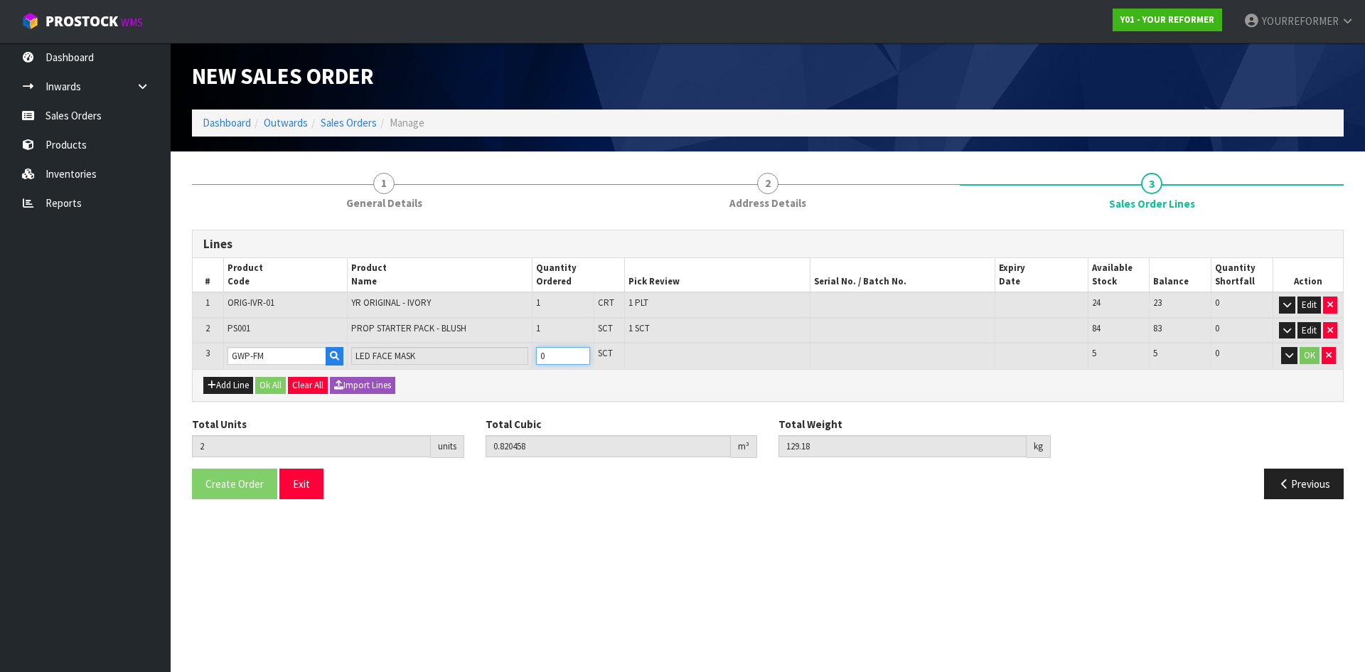
type input "3"
type input "0.82512"
type input "130.23"
type input "1"
click at [583, 353] on input "1" at bounding box center [563, 356] width 54 height 18
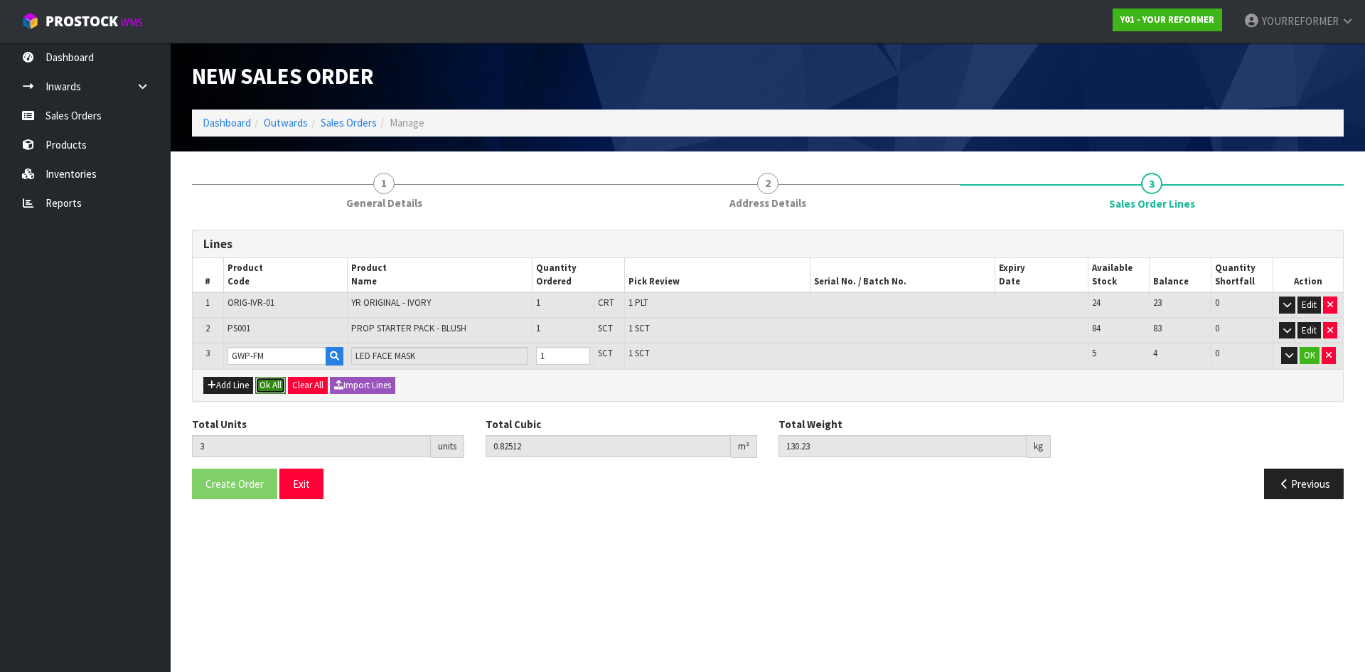
click at [269, 385] on button "Ok All" at bounding box center [270, 385] width 31 height 17
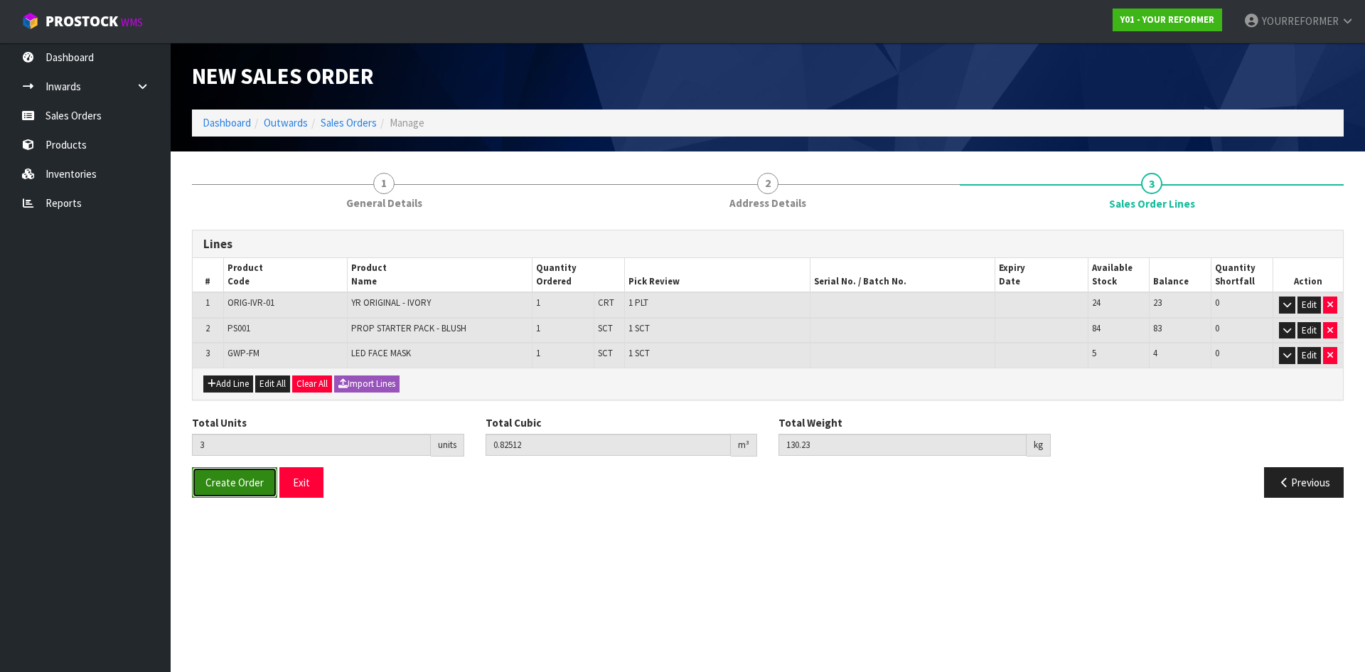
click at [248, 476] on span "Create Order" at bounding box center [234, 482] width 58 height 14
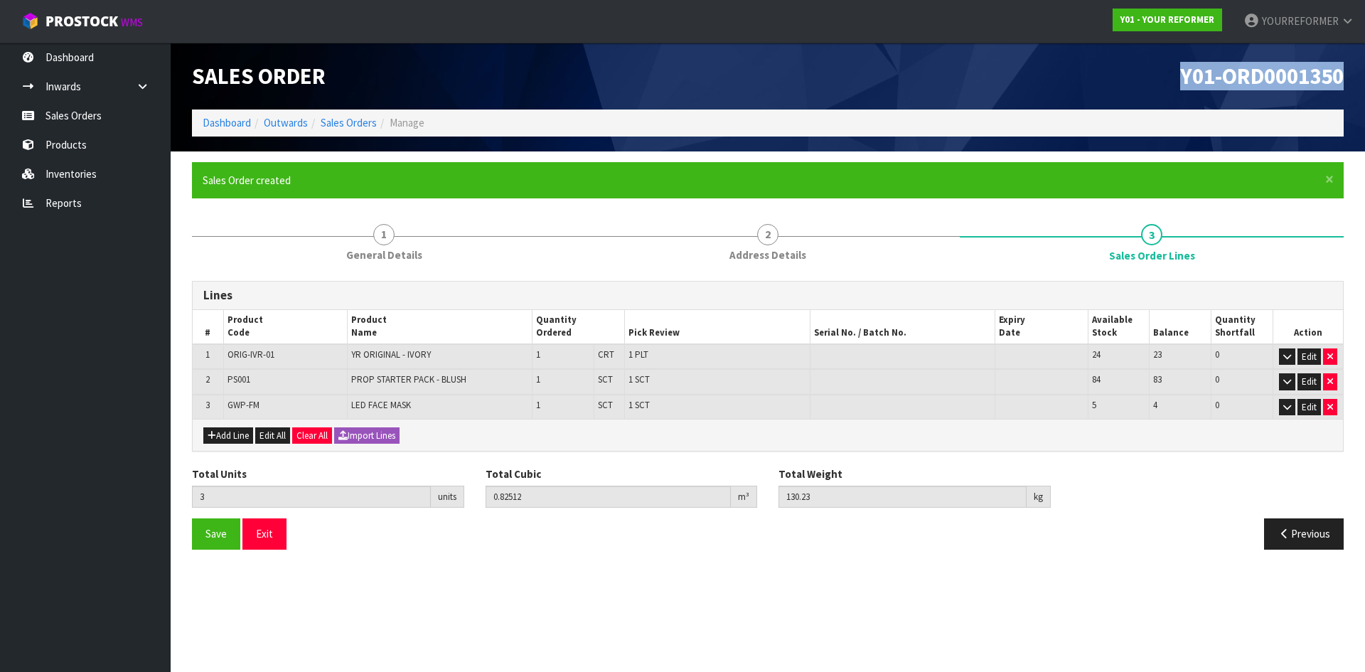
drag, startPoint x: 1171, startPoint y: 79, endPoint x: 928, endPoint y: 134, distance: 249.3
click at [1078, 78] on div "Y01-ORD0001350" at bounding box center [1061, 76] width 586 height 67
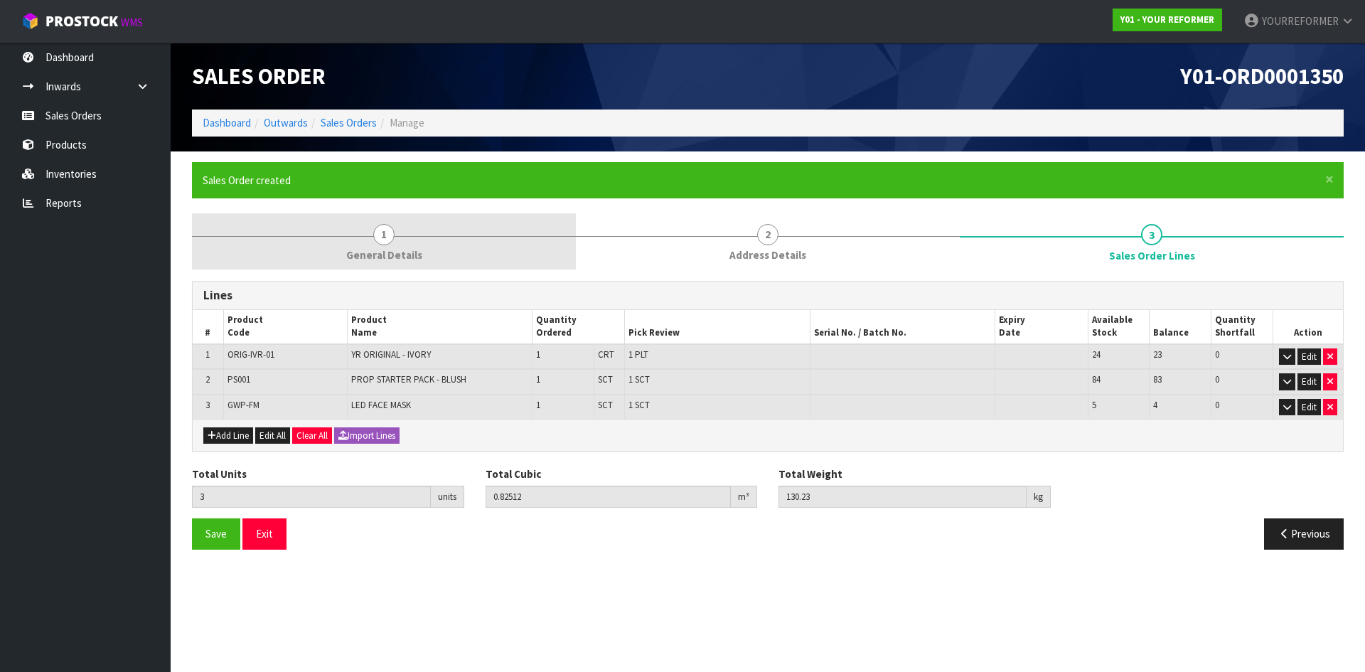
drag, startPoint x: 394, startPoint y: 227, endPoint x: 392, endPoint y: 249, distance: 22.1
click at [394, 227] on link "1 General Details" at bounding box center [384, 241] width 384 height 56
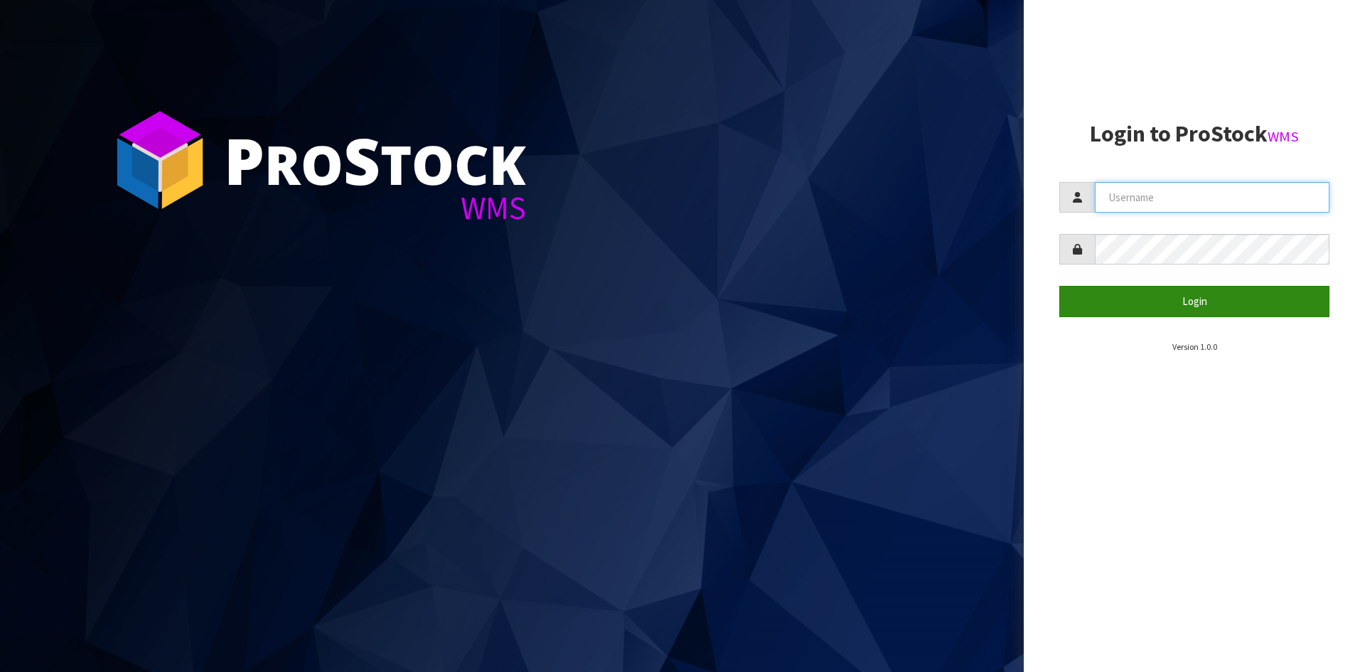
type input "YOURREFORMER"
click at [1091, 298] on button "Login" at bounding box center [1194, 301] width 270 height 31
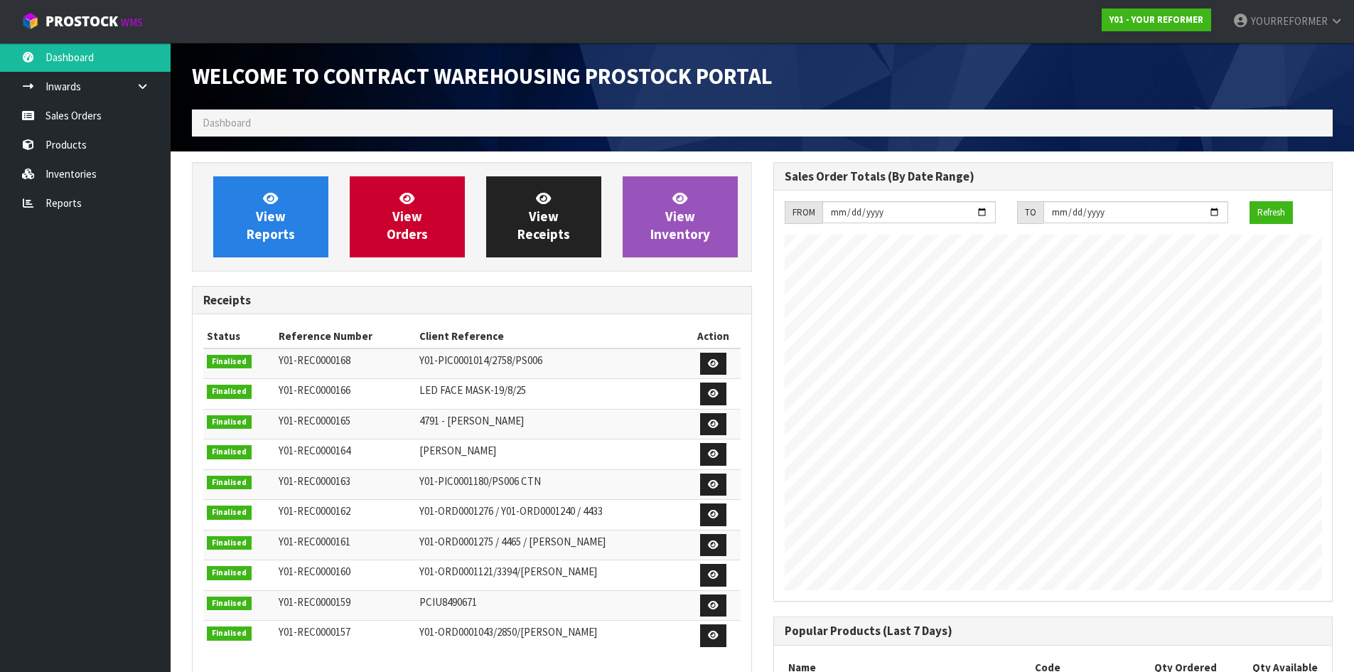
scroll to position [788, 581]
drag, startPoint x: 77, startPoint y: 123, endPoint x: 54, endPoint y: 142, distance: 29.8
click at [77, 123] on link "Sales Orders" at bounding box center [85, 115] width 171 height 29
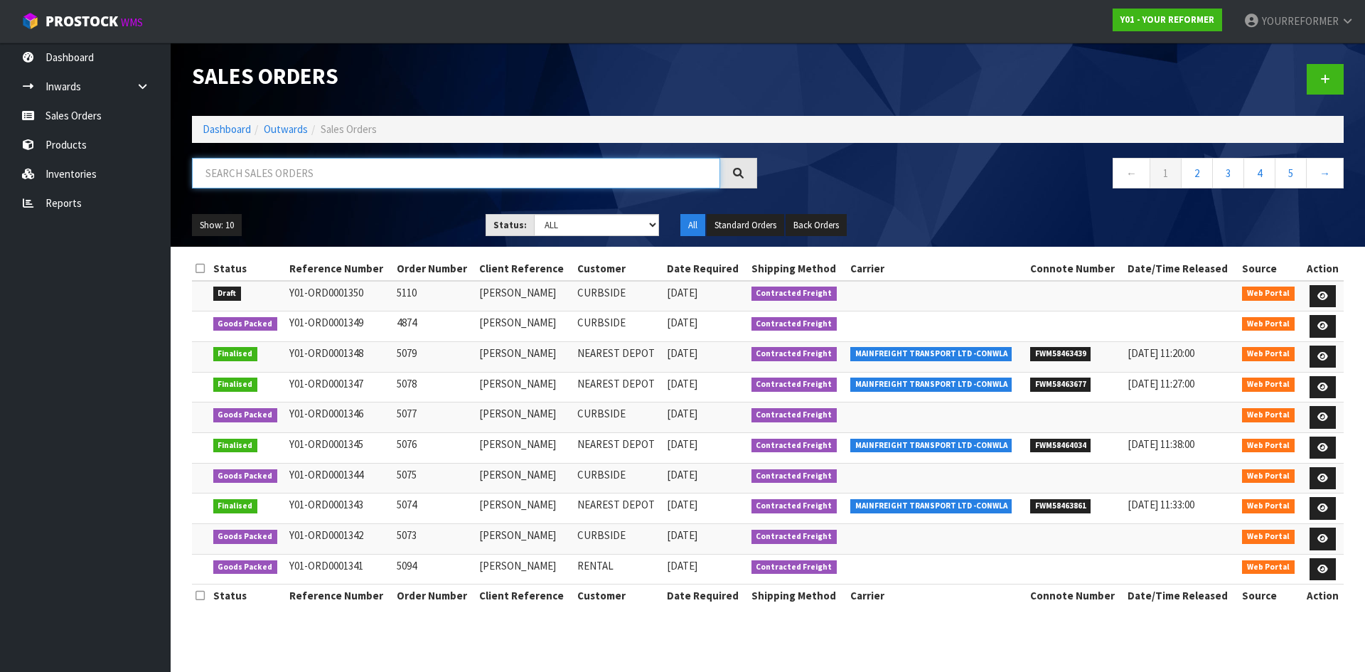
click at [286, 180] on input "text" at bounding box center [456, 173] width 528 height 31
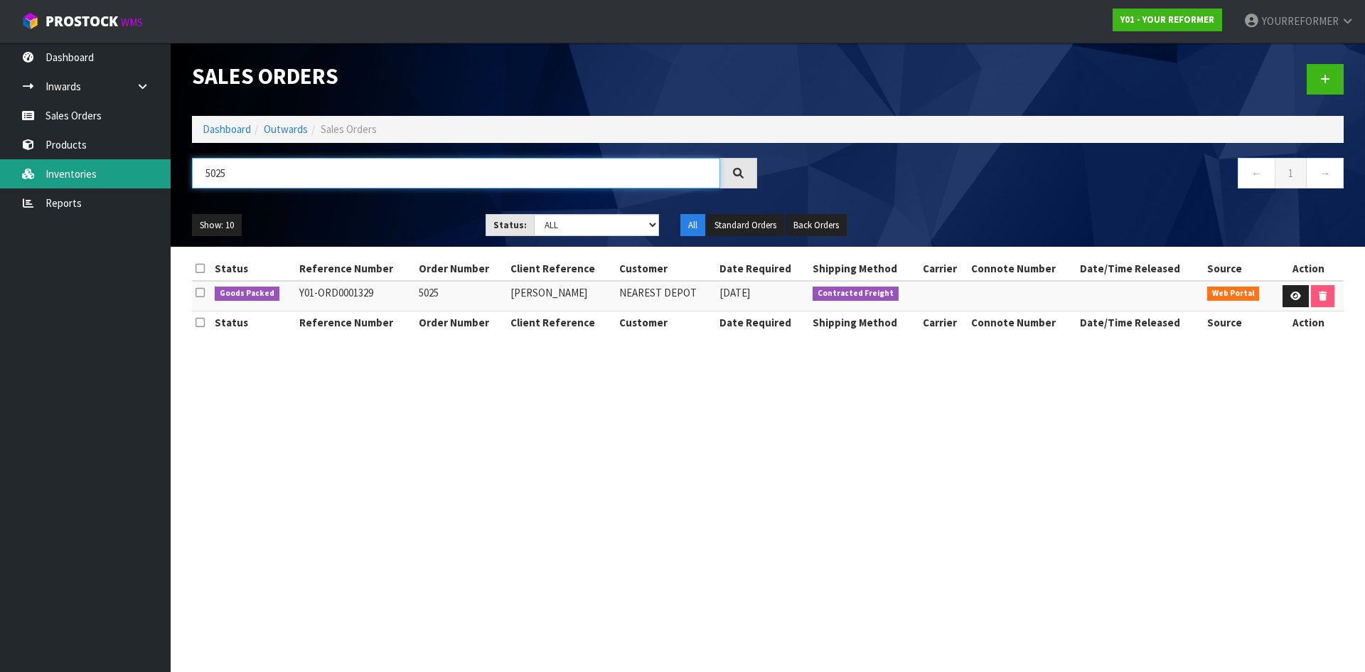
drag, startPoint x: 227, startPoint y: 173, endPoint x: 117, endPoint y: 176, distance: 109.5
click at [117, 176] on body "Toggle navigation ProStock WMS Y01 - YOUR REFORMER YOURREFORMER Logout Dashboar…" at bounding box center [682, 336] width 1365 height 672
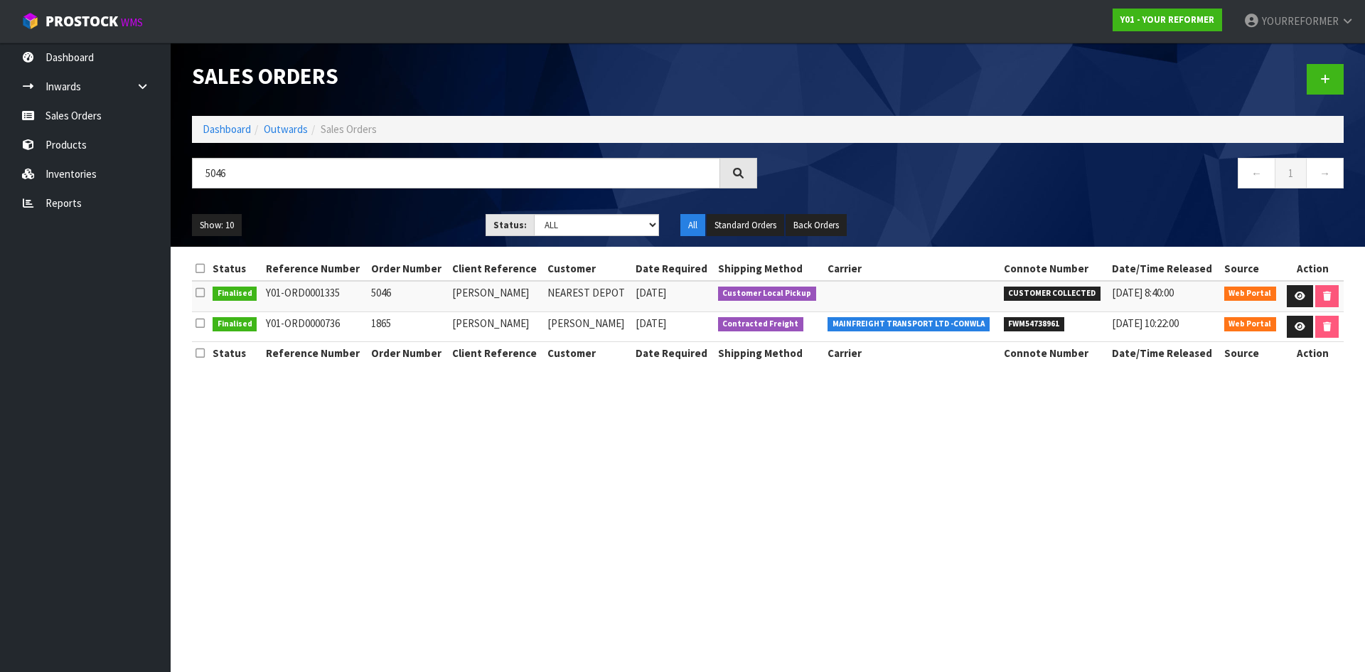
drag, startPoint x: 341, startPoint y: 298, endPoint x: 20, endPoint y: 313, distance: 321.6
click at [250, 299] on tr "Finalised Y01-ORD0001335 5046 VAUGHAN KELLY NEAREST DEPOT 29/08/2025 Customer L…" at bounding box center [767, 296] width 1151 height 31
copy tr "Y01-ORD0001335"
drag, startPoint x: 48, startPoint y: 117, endPoint x: 358, endPoint y: 173, distance: 314.2
click at [48, 117] on link "Sales Orders" at bounding box center [85, 115] width 171 height 29
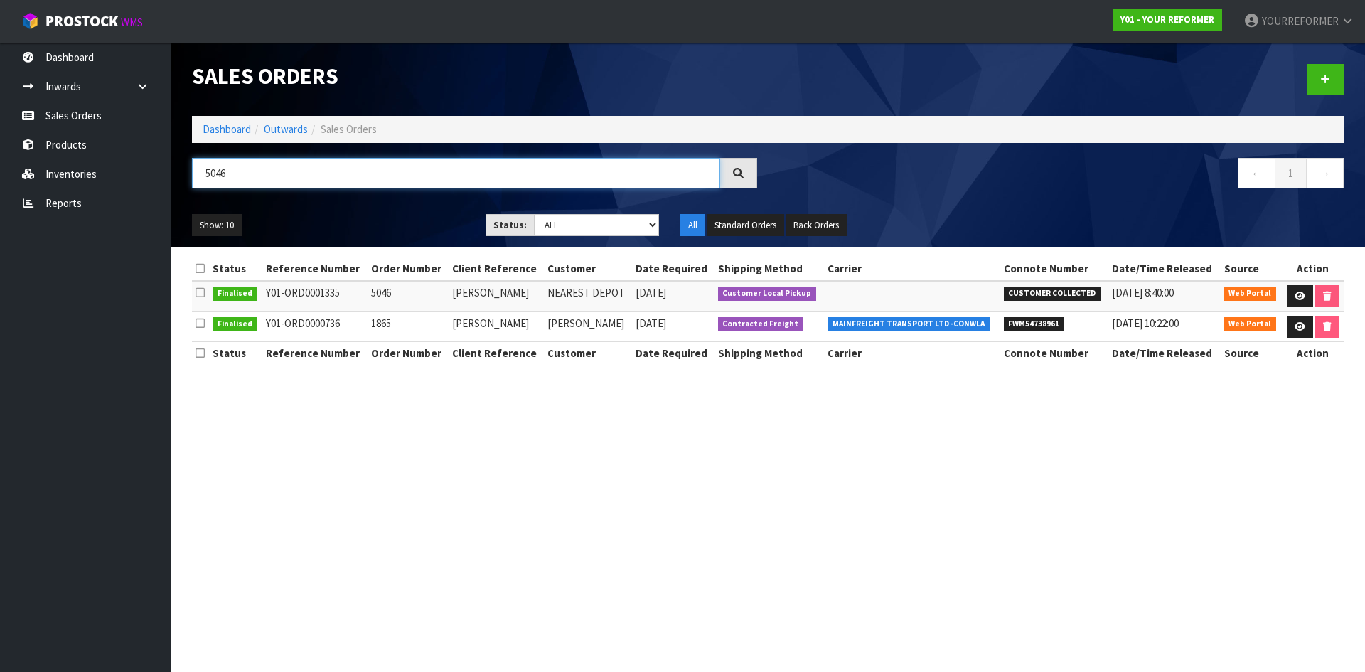
drag, startPoint x: 237, startPoint y: 173, endPoint x: 556, endPoint y: 206, distance: 320.1
click at [238, 173] on input "5046" at bounding box center [456, 173] width 528 height 31
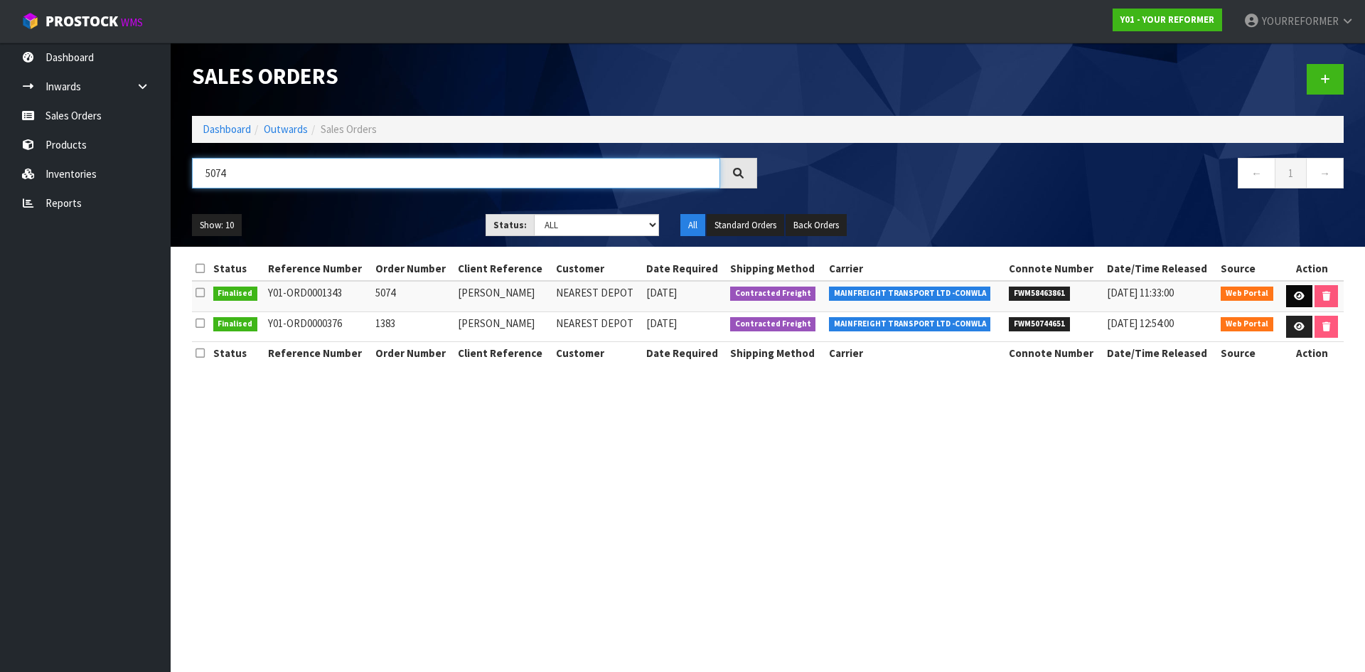
type input "5074"
click at [1091, 296] on icon at bounding box center [1299, 295] width 11 height 9
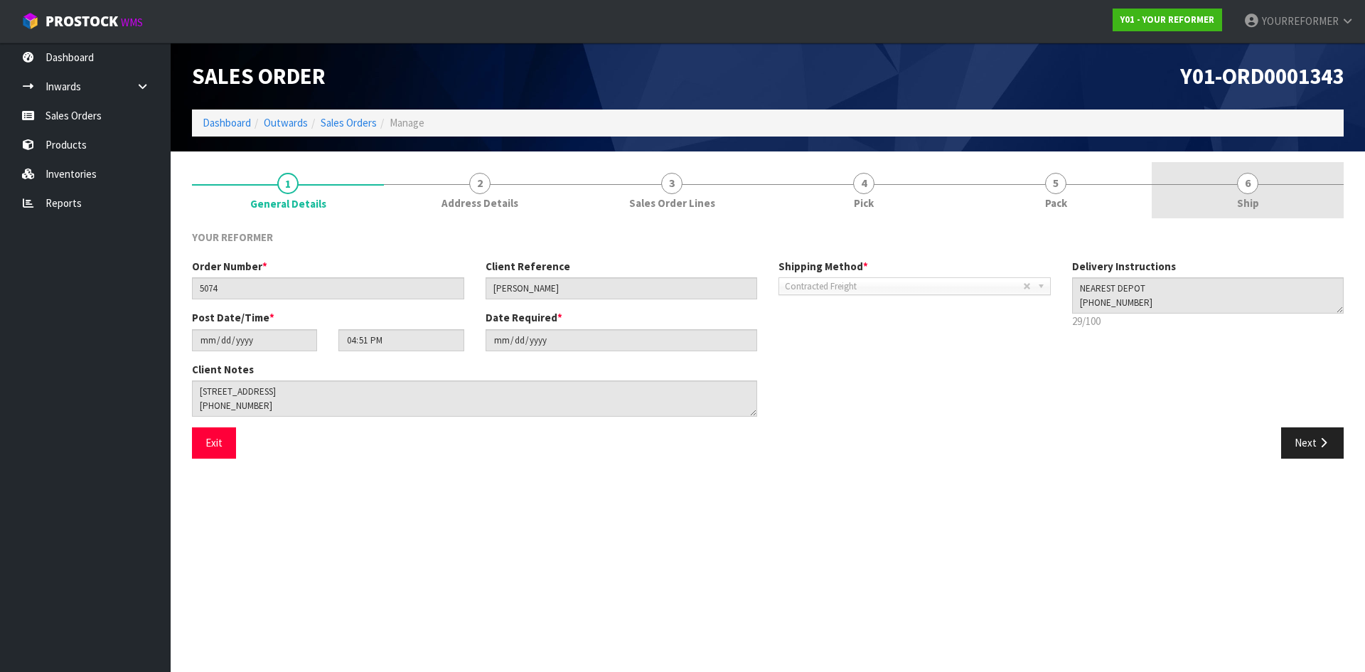
click at [1091, 192] on link "6 Ship" at bounding box center [1247, 190] width 192 height 56
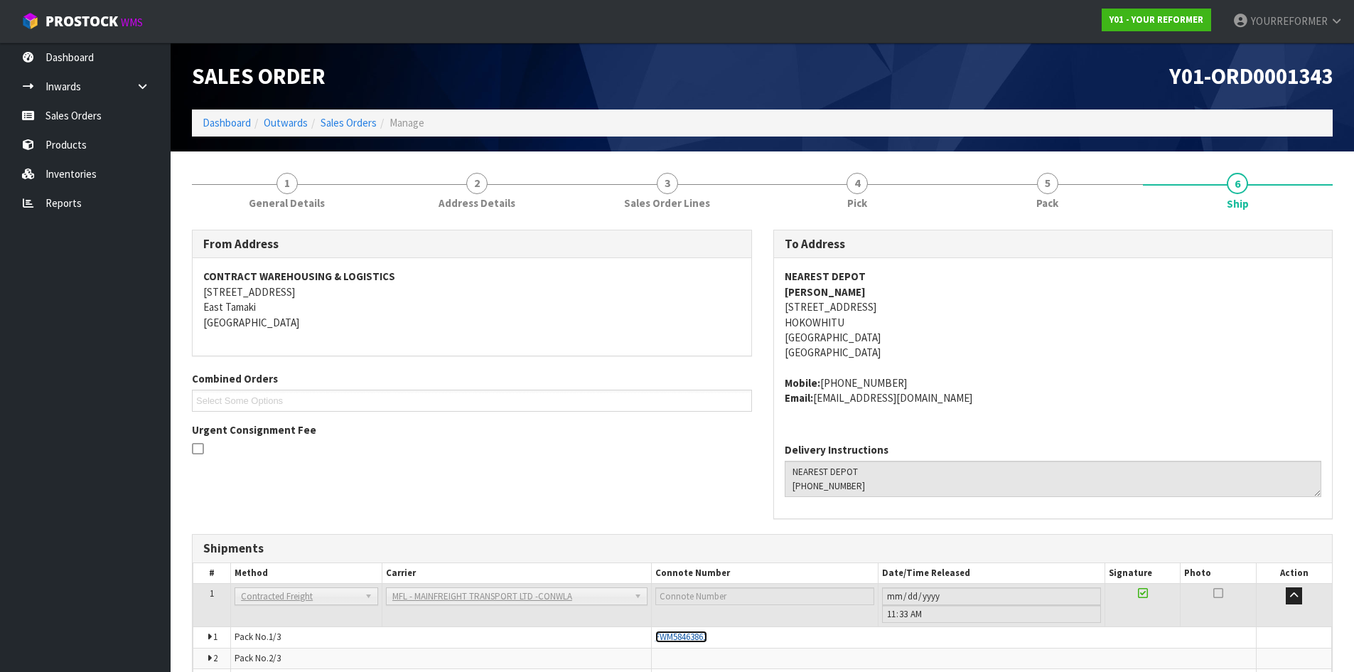
click at [696, 562] on span "FWM58463861" at bounding box center [681, 636] width 52 height 12
click at [92, 104] on link "Sales Orders" at bounding box center [85, 115] width 171 height 29
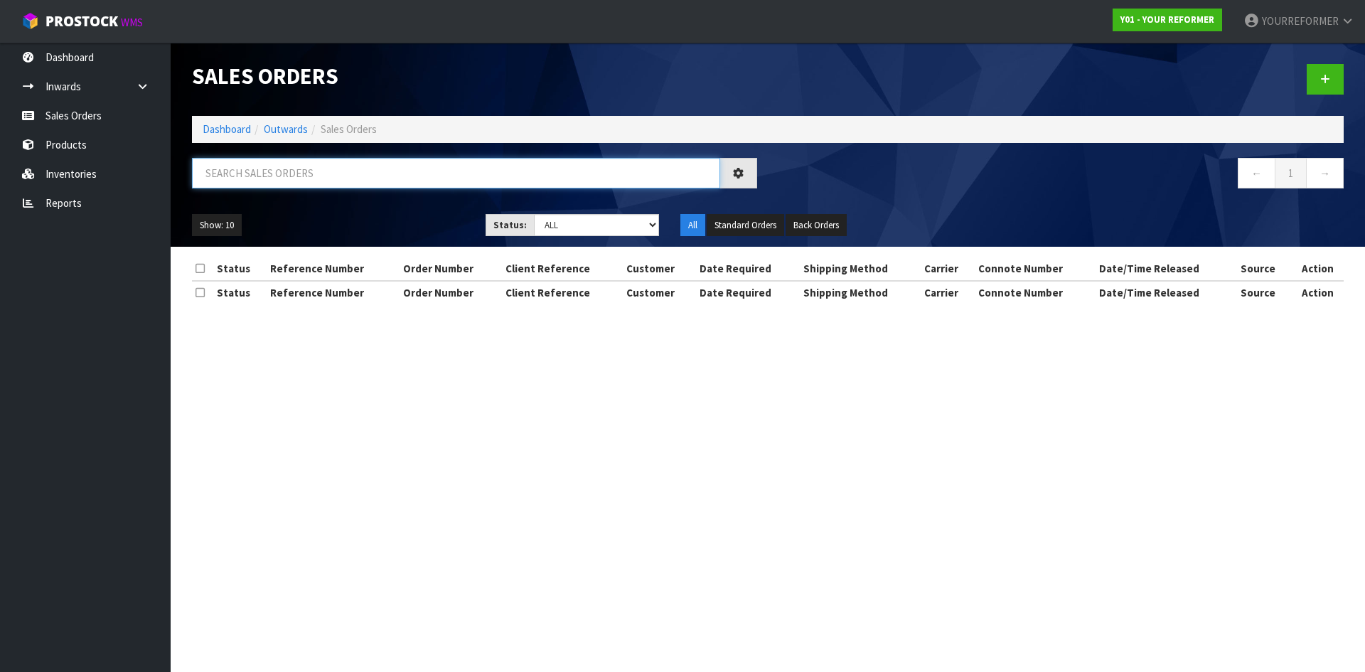
click at [303, 178] on input "text" at bounding box center [456, 173] width 528 height 31
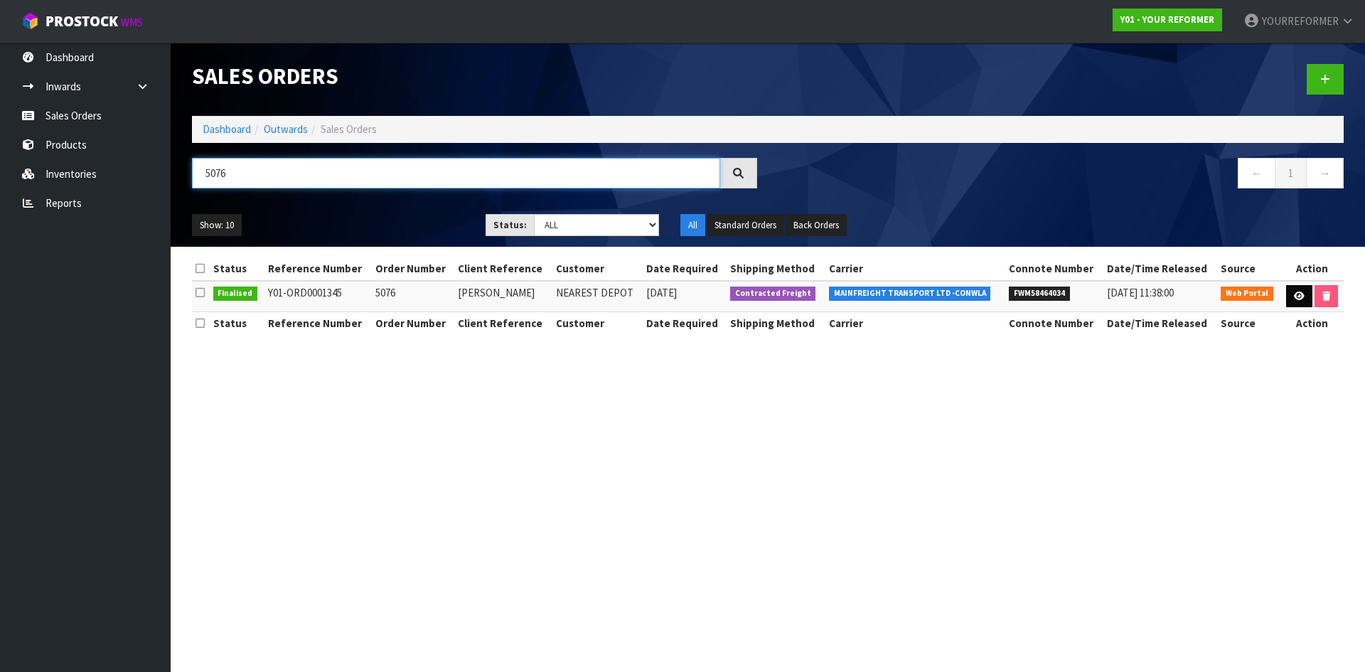
type input "5076"
click at [1091, 298] on icon at bounding box center [1299, 295] width 11 height 9
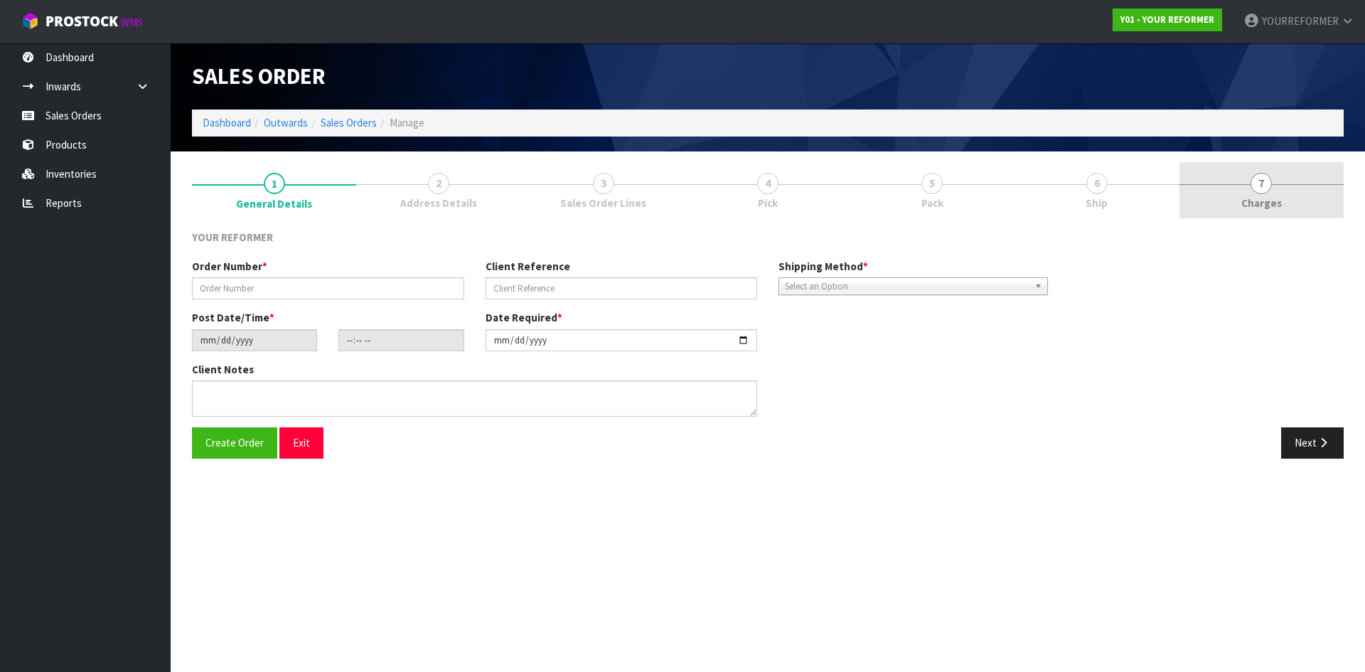
click at [1091, 206] on span "Charges" at bounding box center [1261, 202] width 41 height 15
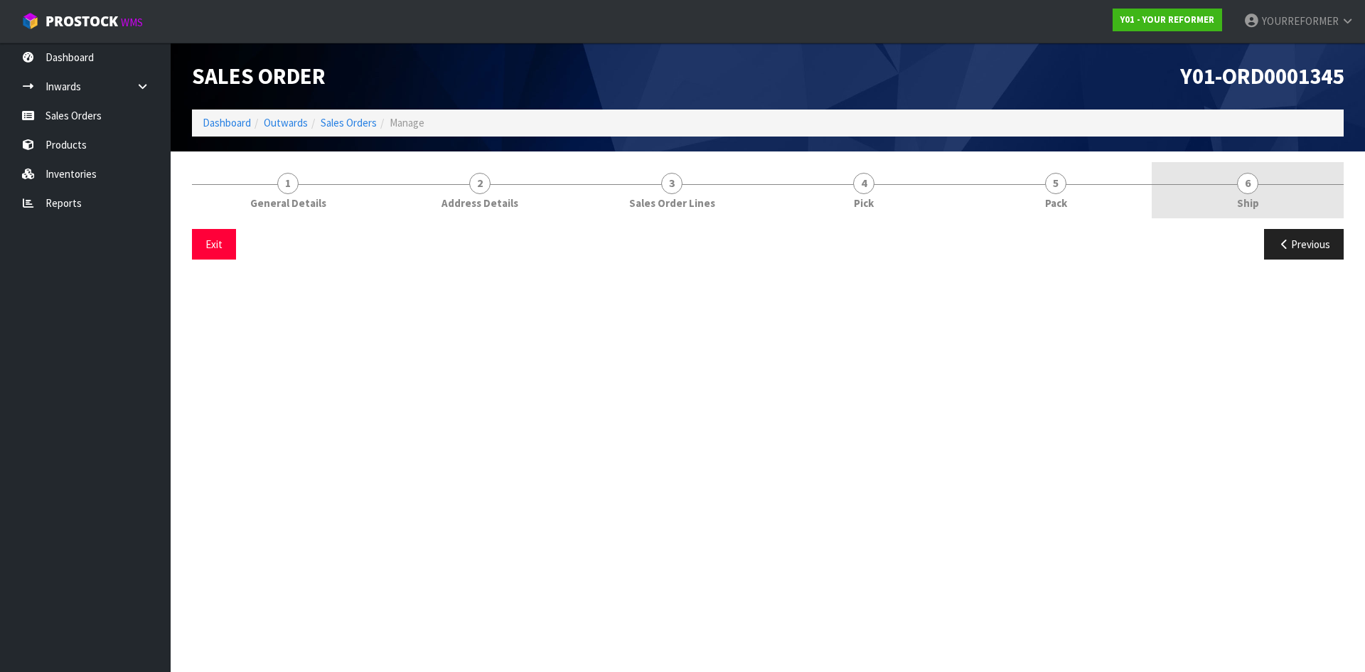
click at [1091, 177] on span "6" at bounding box center [1247, 183] width 21 height 21
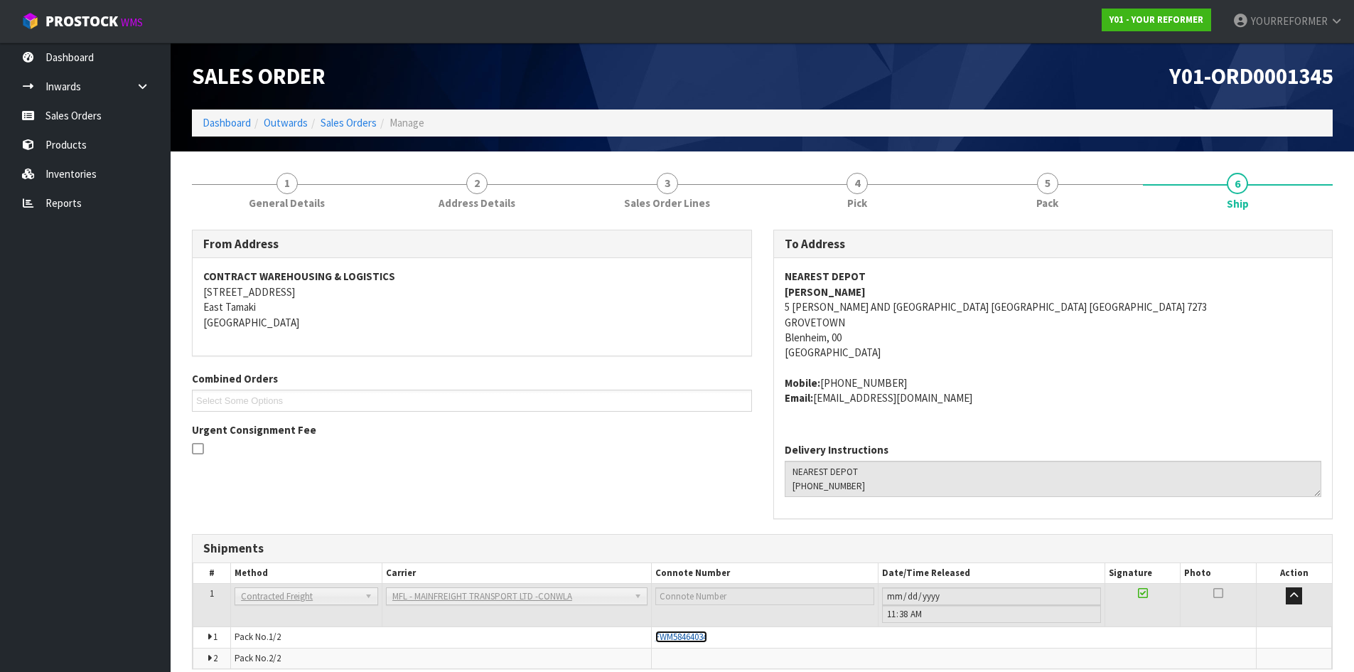
click at [690, 562] on span "FWM58464034" at bounding box center [681, 636] width 52 height 12
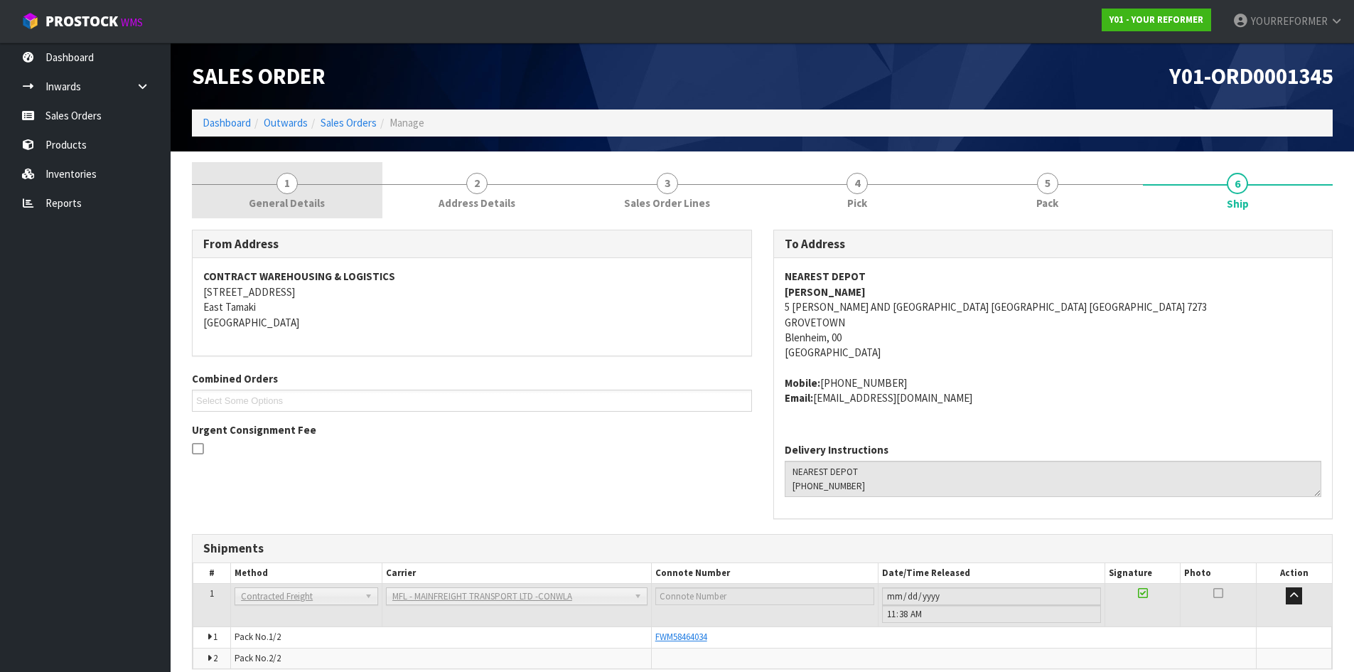
drag, startPoint x: 284, startPoint y: 166, endPoint x: 202, endPoint y: 198, distance: 88.2
click at [284, 167] on link "1 General Details" at bounding box center [287, 190] width 190 height 56
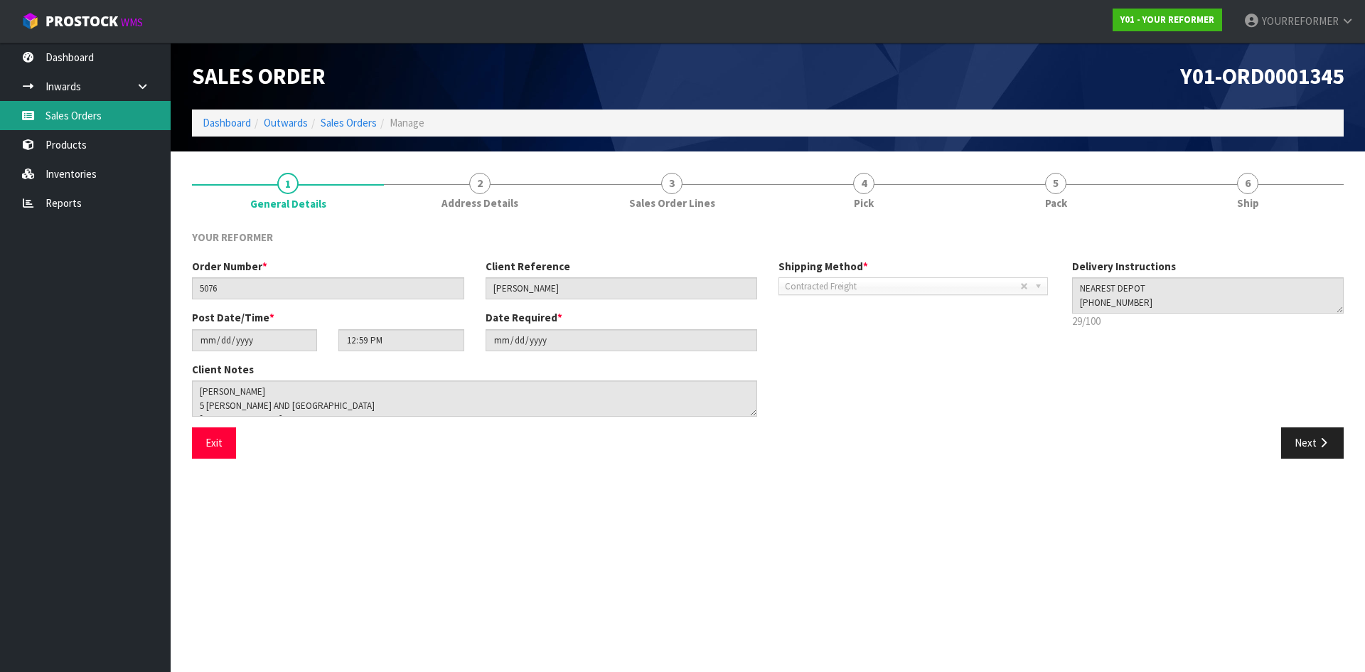
click at [104, 109] on link "Sales Orders" at bounding box center [85, 115] width 171 height 29
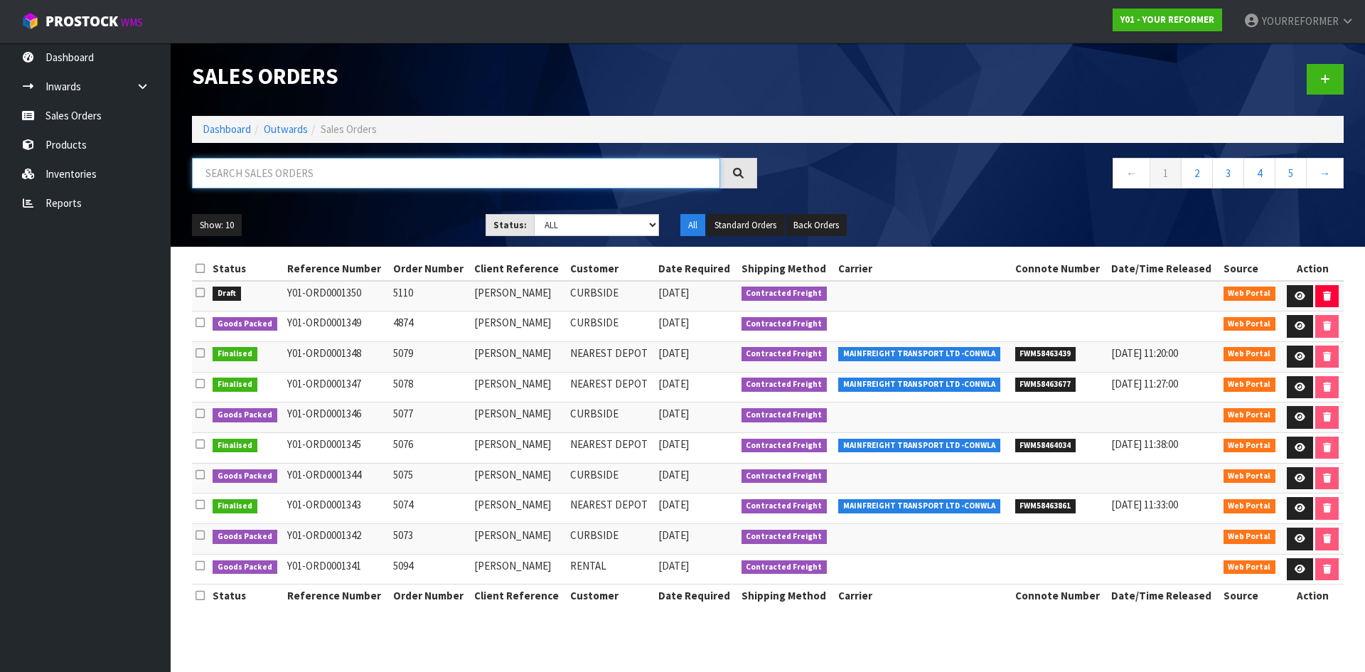
click at [300, 182] on input "text" at bounding box center [456, 173] width 528 height 31
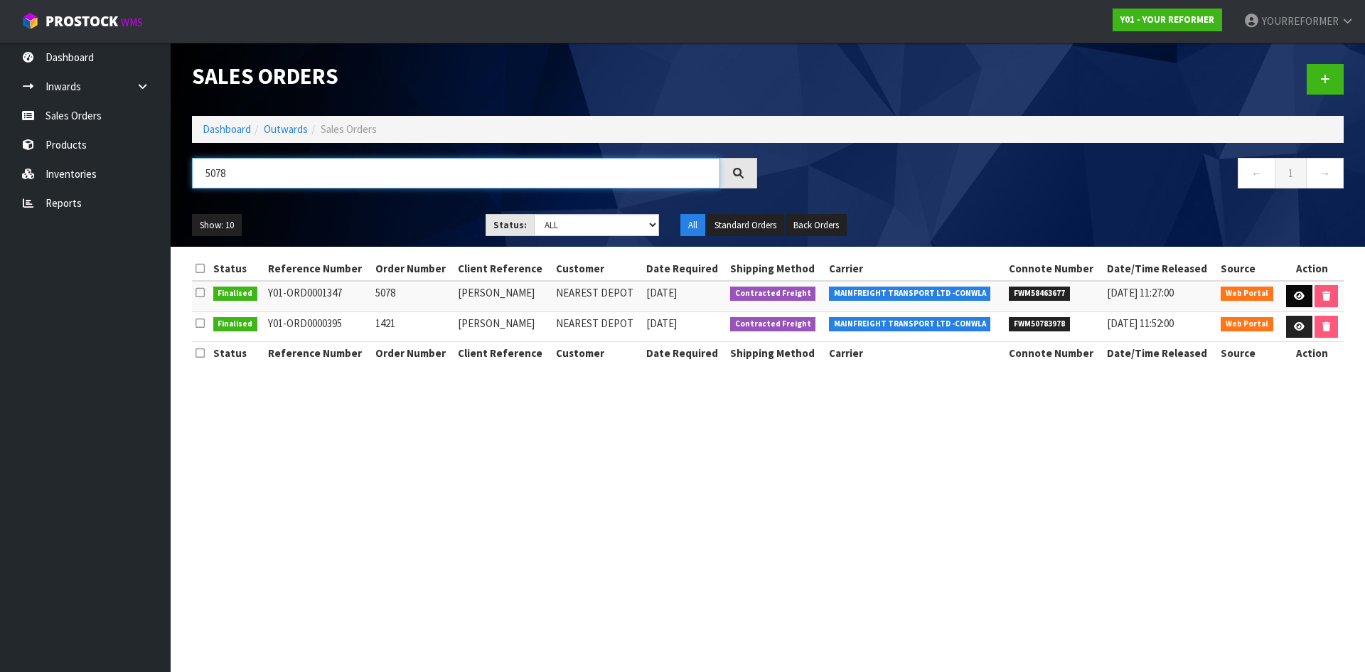
type input "5078"
click at [1091, 291] on icon at bounding box center [1299, 295] width 11 height 9
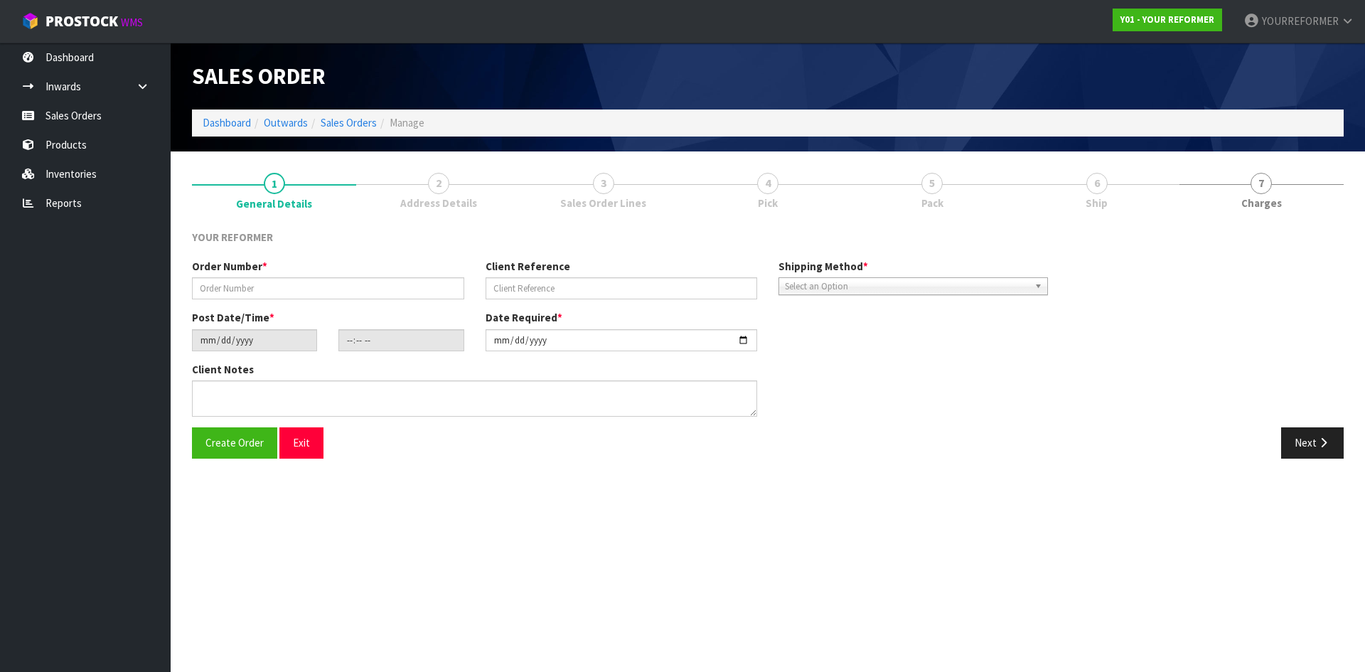
type input "5078"
type input "[PERSON_NAME]"
type input "2025-08-28"
type input "13:05:00.000"
type input "[DATE]"
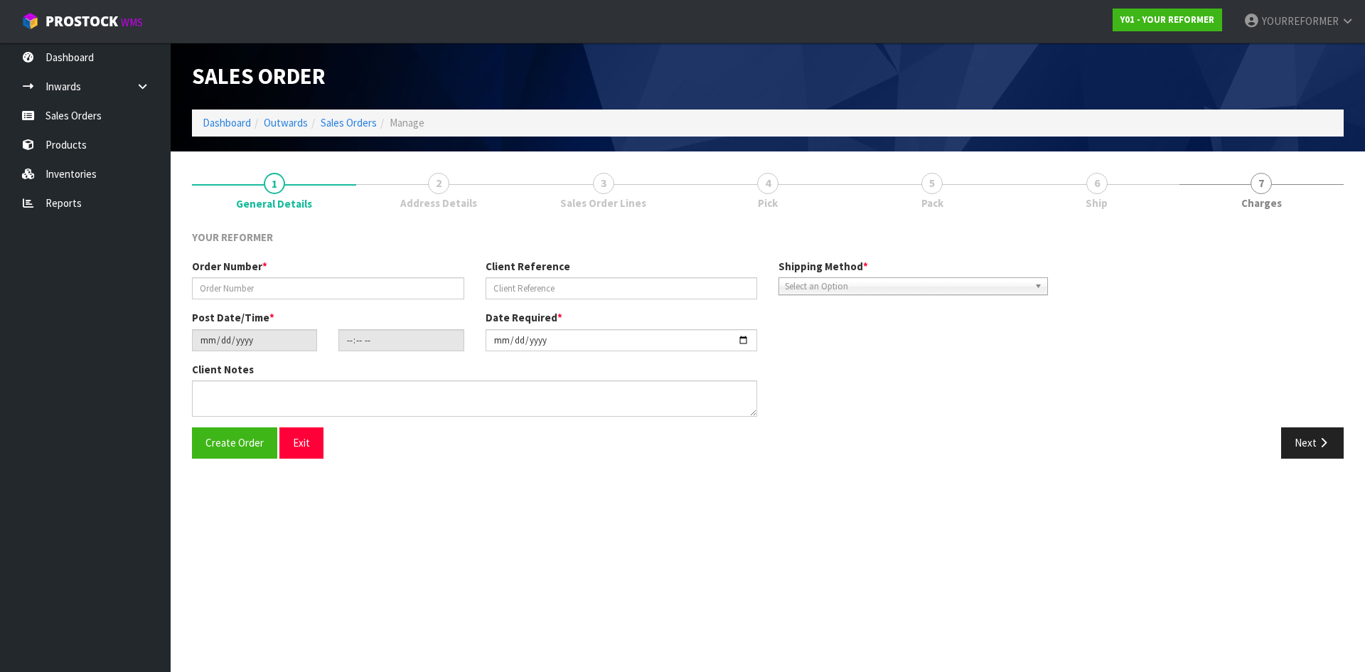
type textarea "DIANE VILLANUEVA 7 COLLINS PLACE MBH PICTON 7220 NEW ZEALAND +64 27 821 9984"
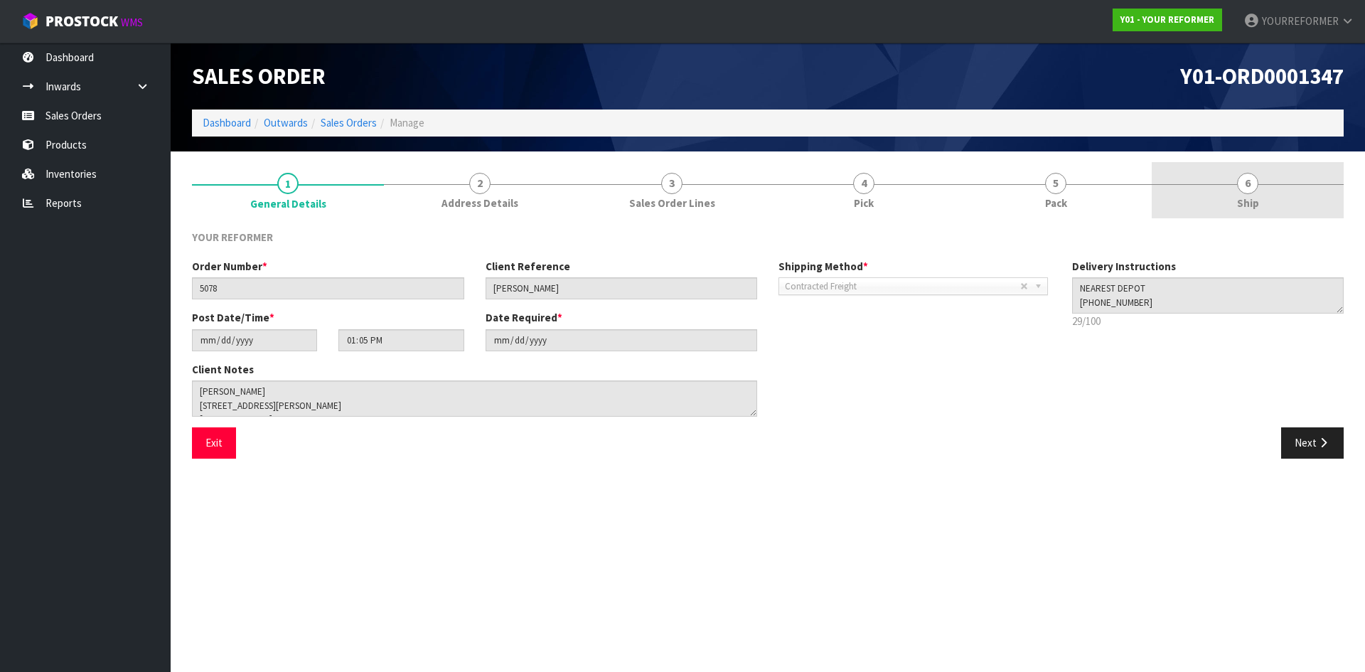
click at [1091, 193] on link "6 Ship" at bounding box center [1247, 190] width 192 height 56
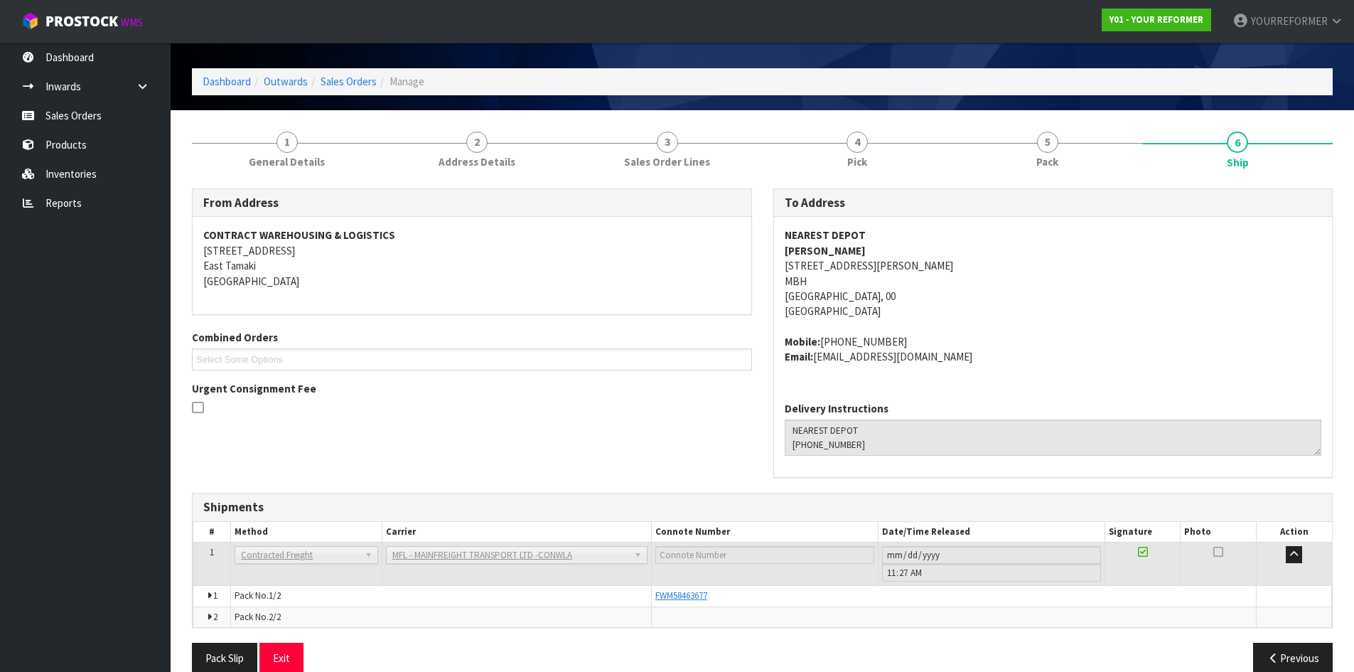
scroll to position [64, 0]
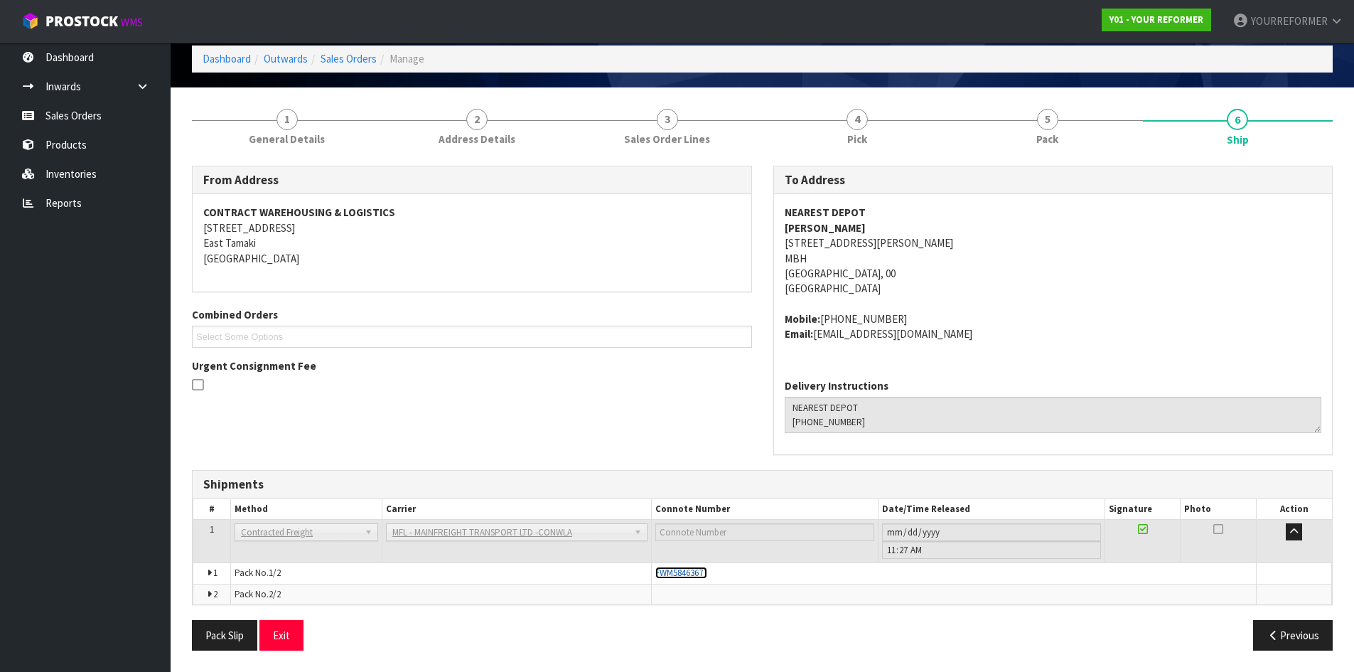
click at [673, 562] on span "FWM58463677" at bounding box center [681, 572] width 52 height 12
click at [119, 123] on link "Sales Orders" at bounding box center [85, 115] width 171 height 29
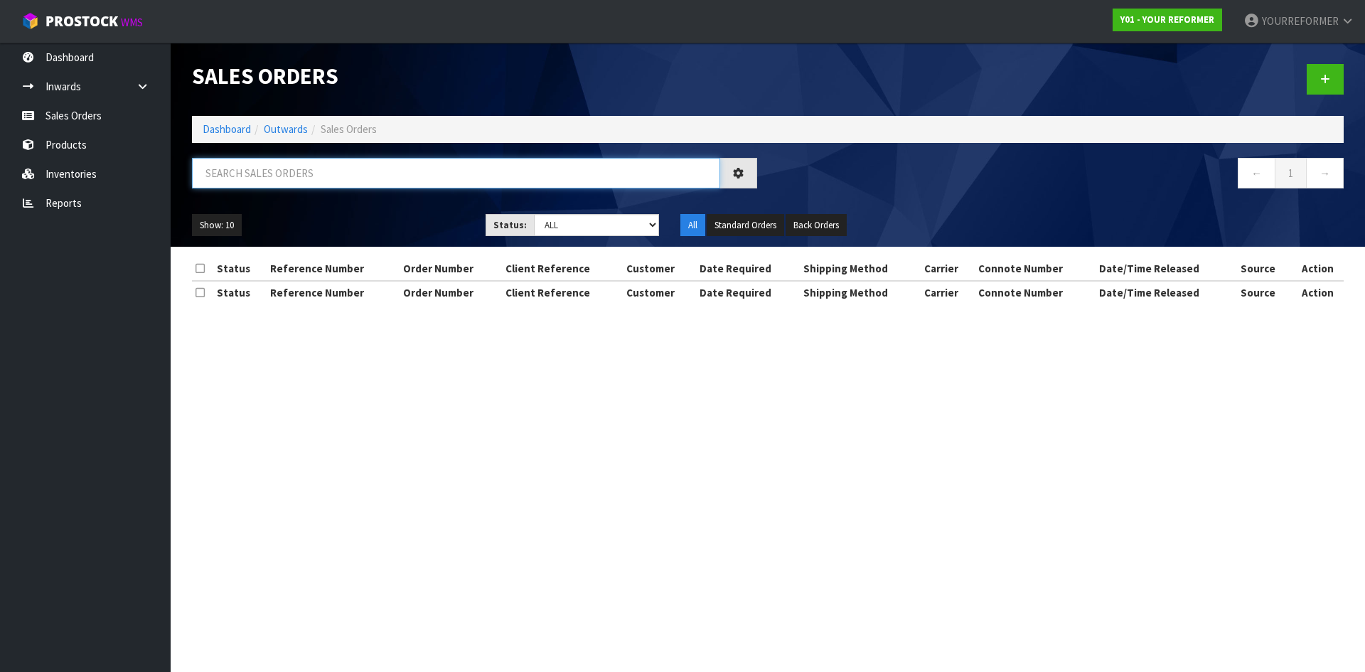
click at [296, 178] on input "text" at bounding box center [456, 173] width 528 height 31
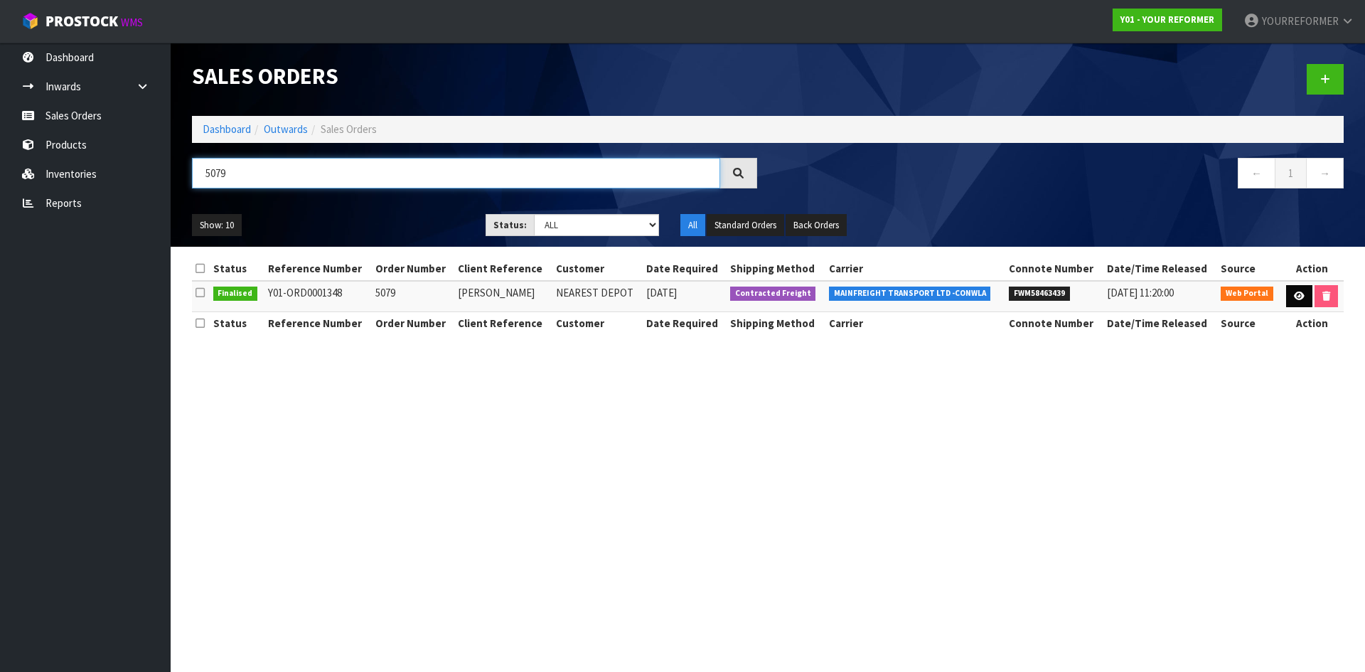
type input "5079"
click at [1091, 292] on link at bounding box center [1299, 296] width 26 height 23
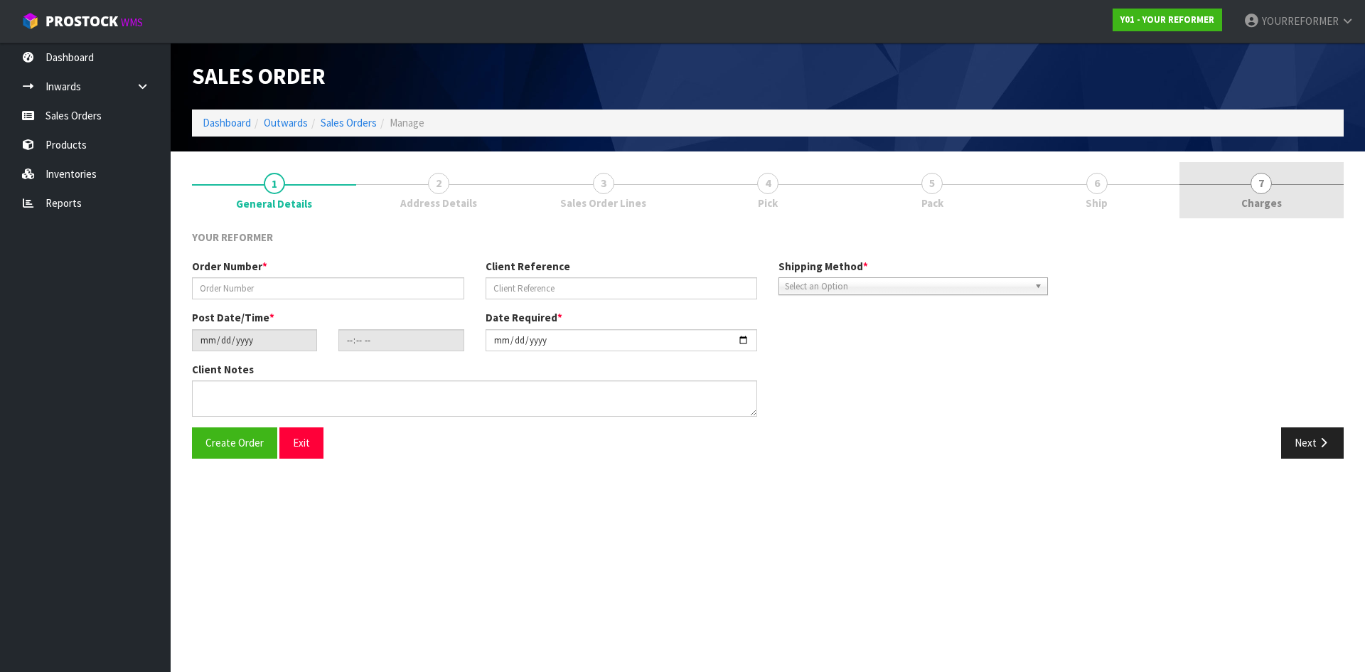
click at [1091, 193] on span "7" at bounding box center [1260, 183] width 21 height 21
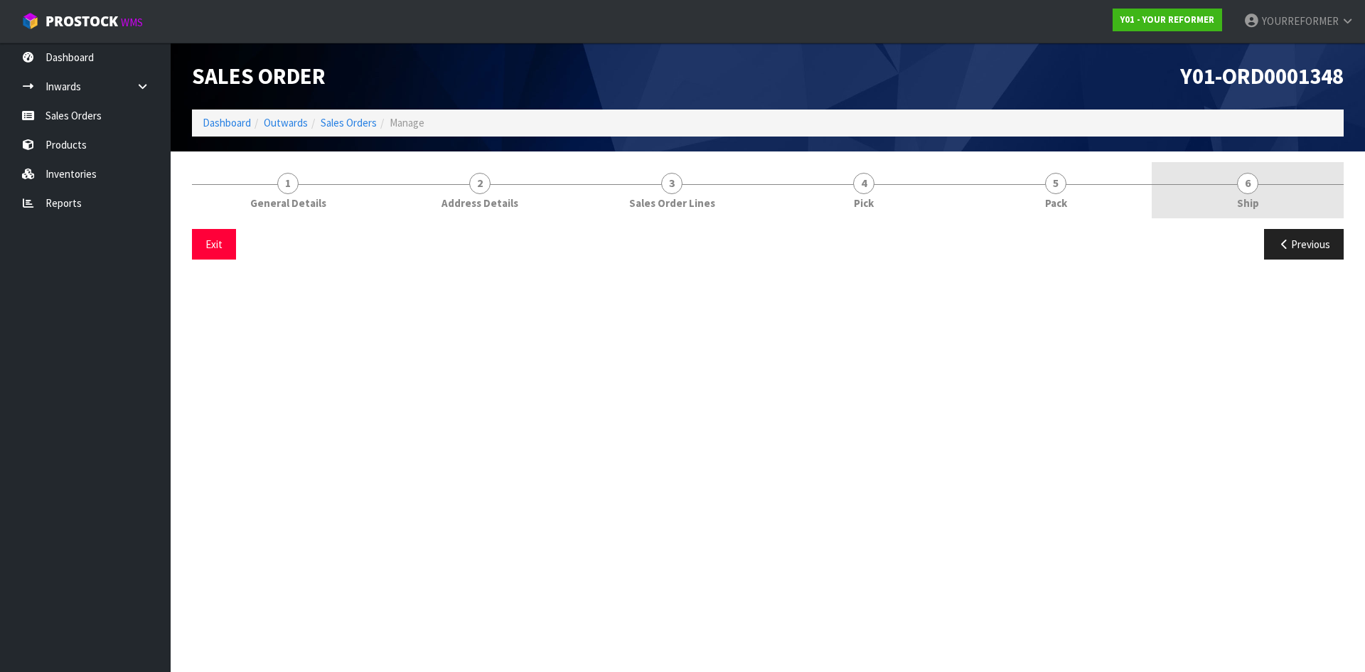
click at [1091, 203] on link "6 Ship" at bounding box center [1247, 190] width 192 height 56
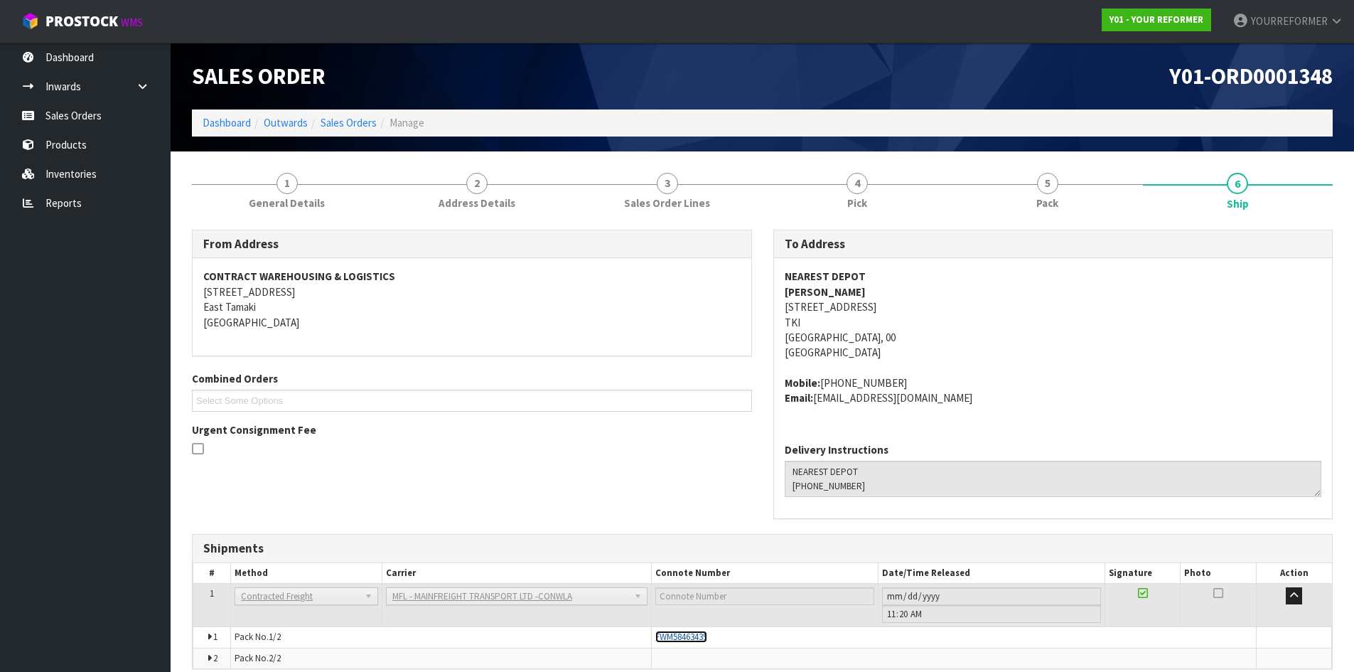
click at [681, 562] on span "FWM58463439" at bounding box center [681, 636] width 52 height 12
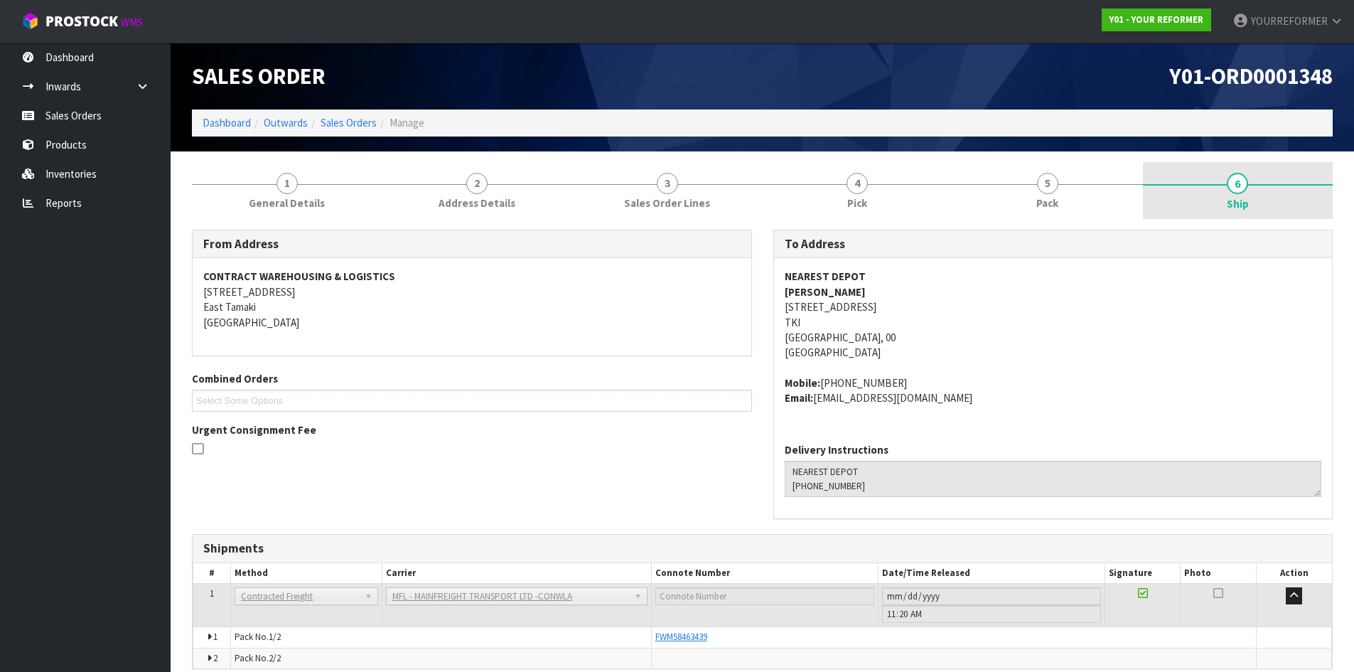
click at [1091, 171] on link "6 Ship" at bounding box center [1238, 190] width 190 height 57
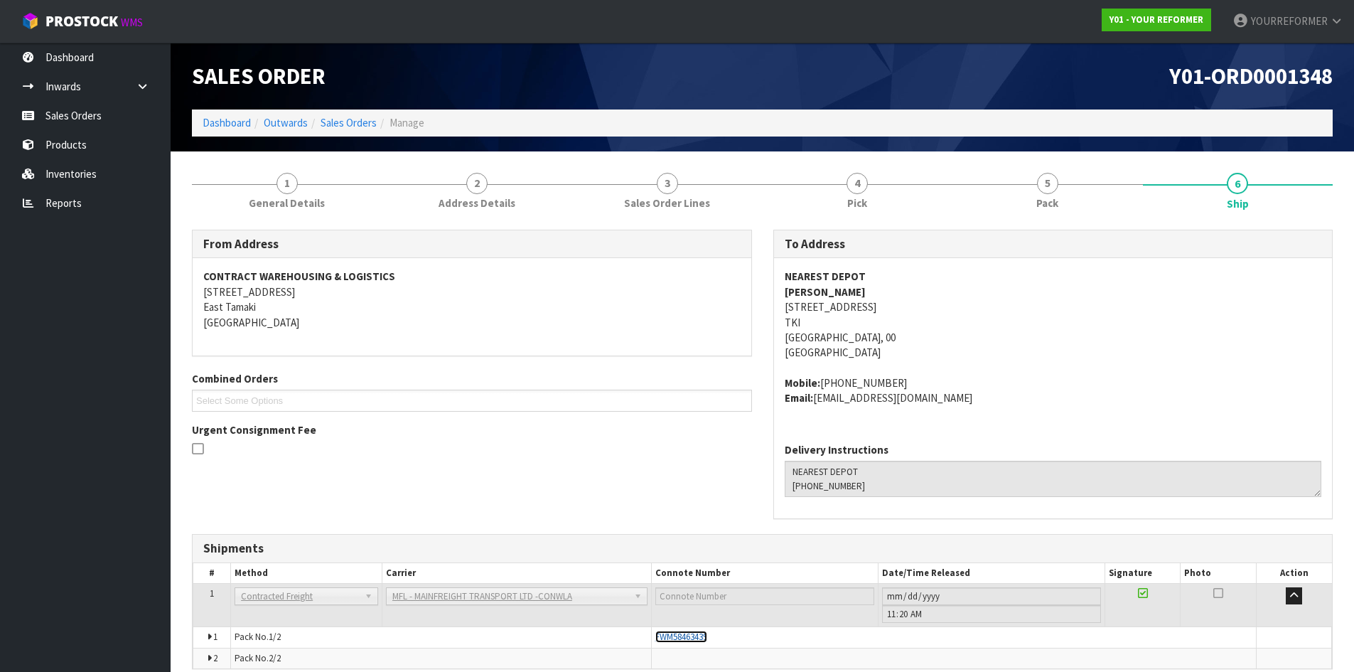
click at [676, 562] on span "FWM58463439" at bounding box center [681, 636] width 52 height 12
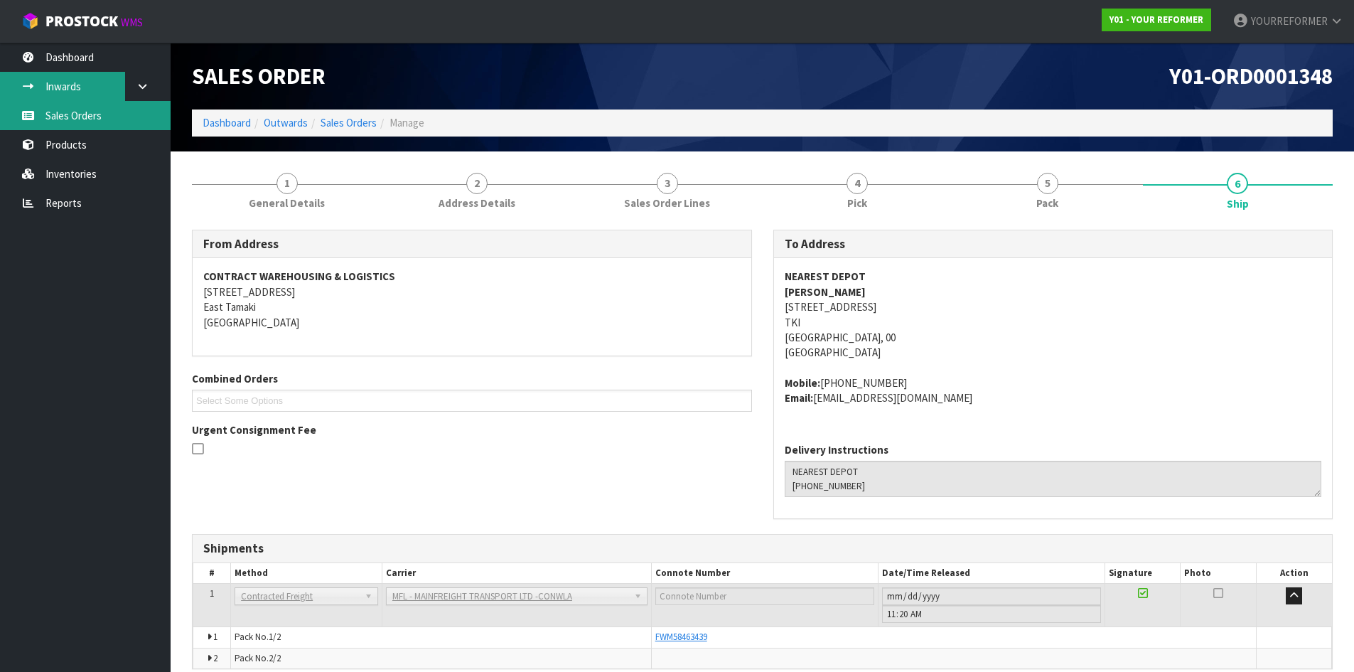
drag, startPoint x: 111, startPoint y: 117, endPoint x: 105, endPoint y: 98, distance: 19.3
click at [109, 117] on link "Sales Orders" at bounding box center [85, 115] width 171 height 29
